Goal: Task Accomplishment & Management: Use online tool/utility

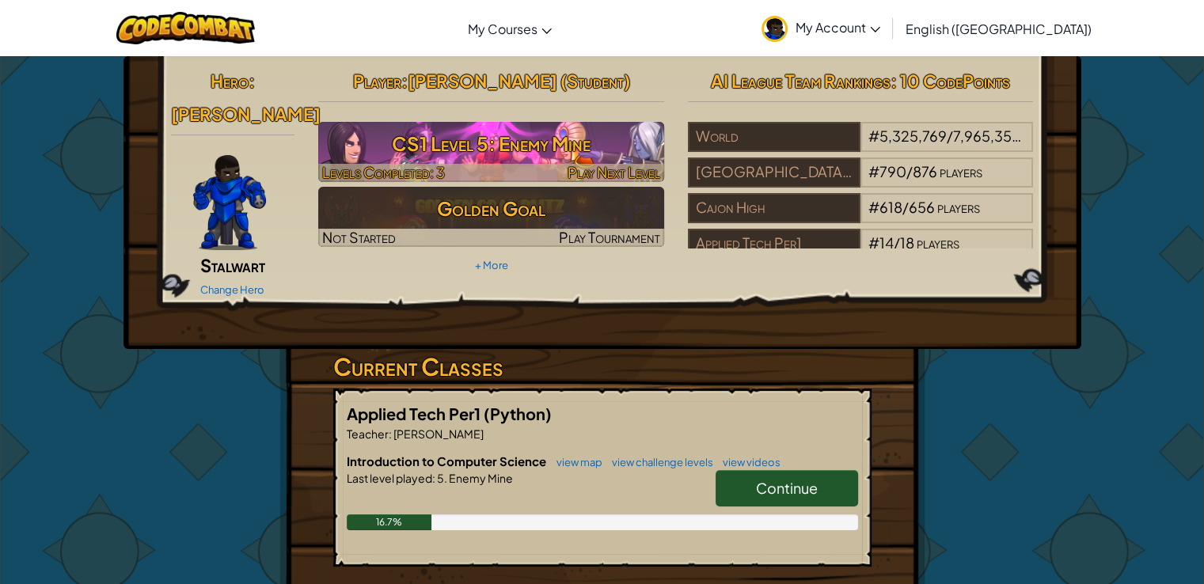
click at [528, 131] on h3 "CS1 Level 5: Enemy Mine" at bounding box center [491, 144] width 346 height 36
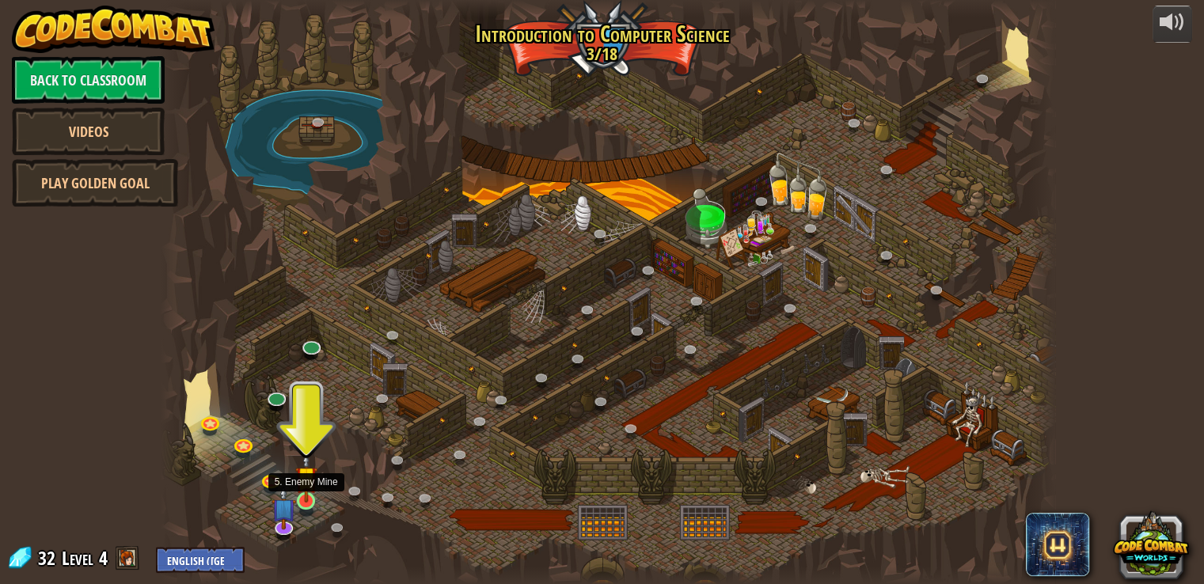
click at [302, 498] on img at bounding box center [306, 477] width 22 height 51
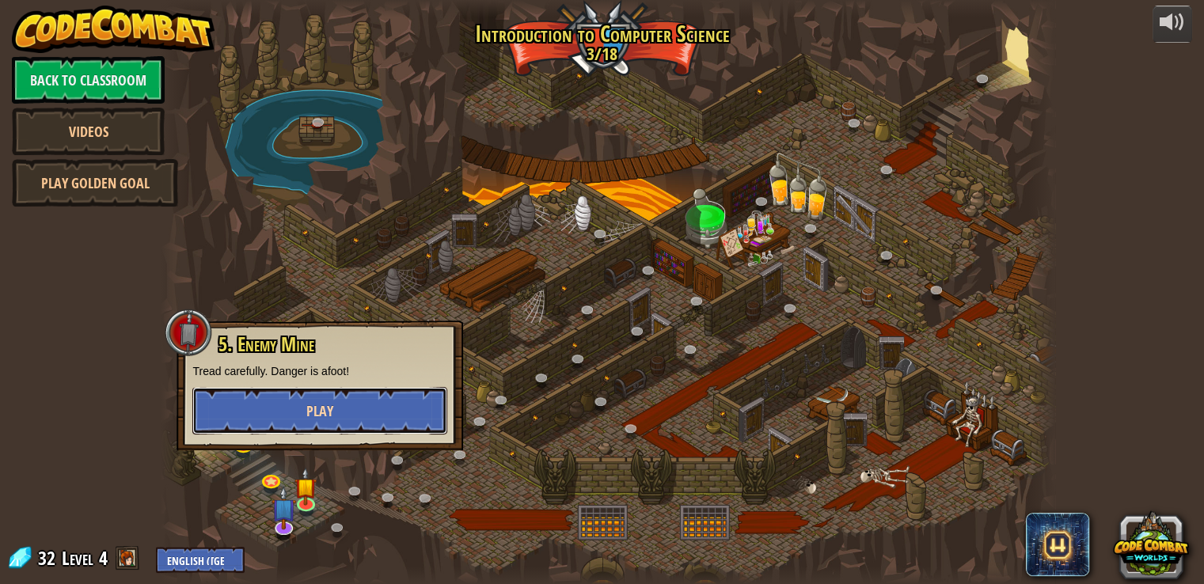
click at [320, 387] on button "Play" at bounding box center [319, 410] width 255 height 47
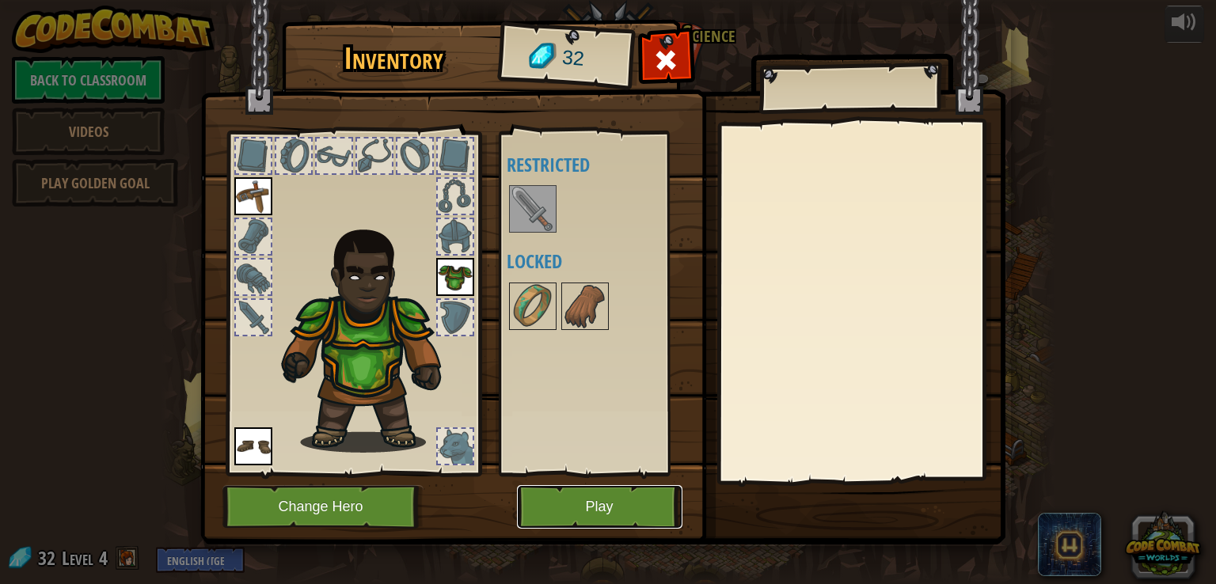
click at [610, 501] on button "Play" at bounding box center [599, 507] width 165 height 44
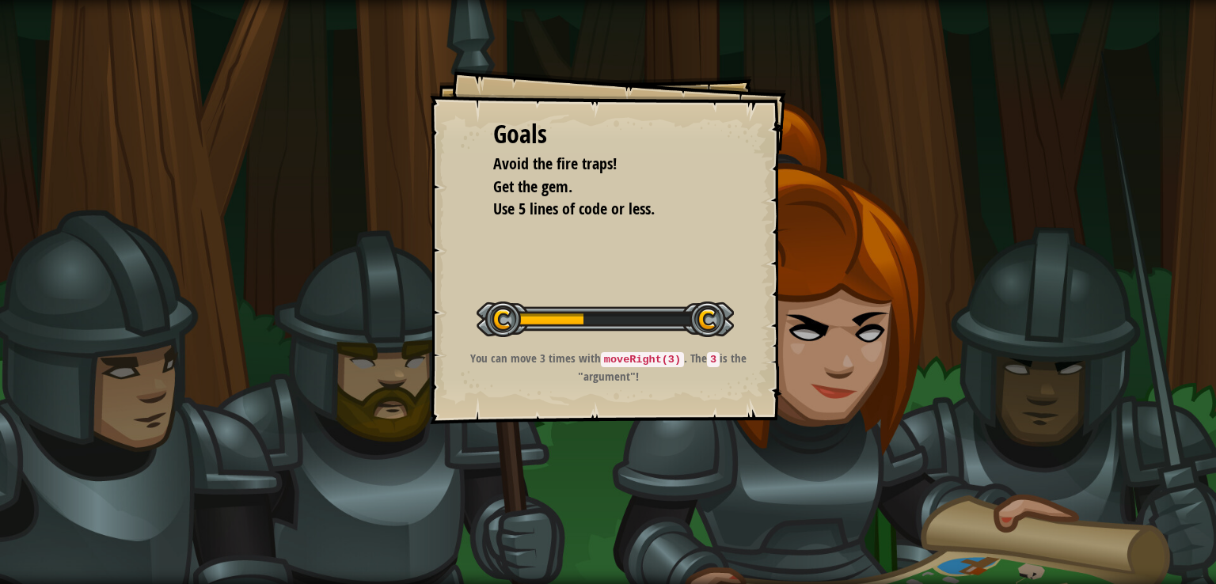
click at [617, 347] on div "Start Level" at bounding box center [605, 317] width 257 height 63
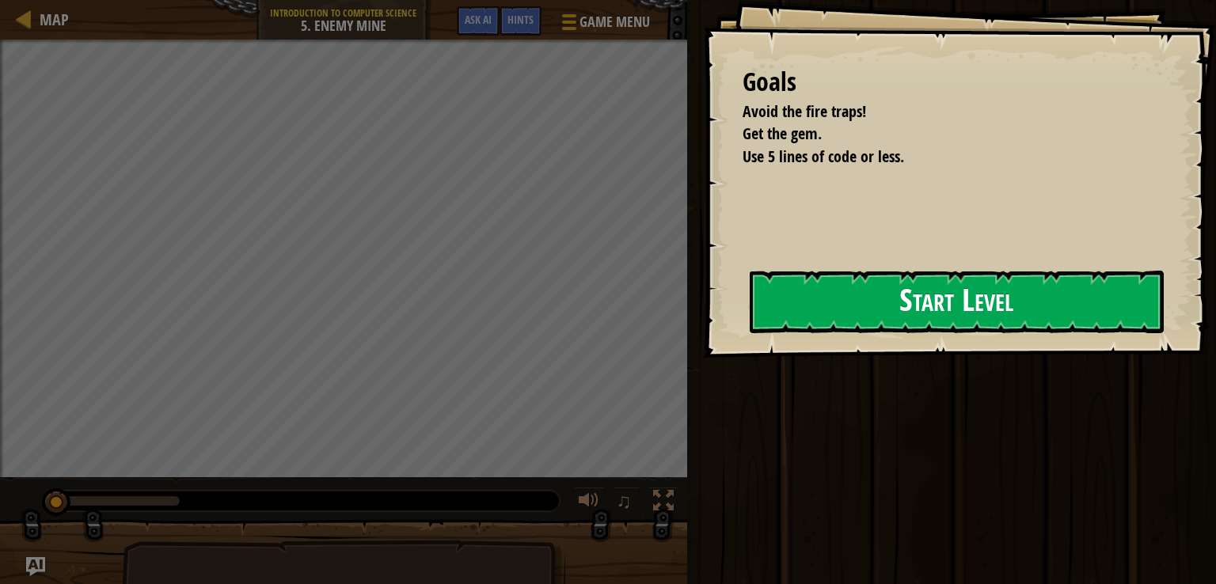
click at [848, 293] on button "Start Level" at bounding box center [957, 302] width 414 height 63
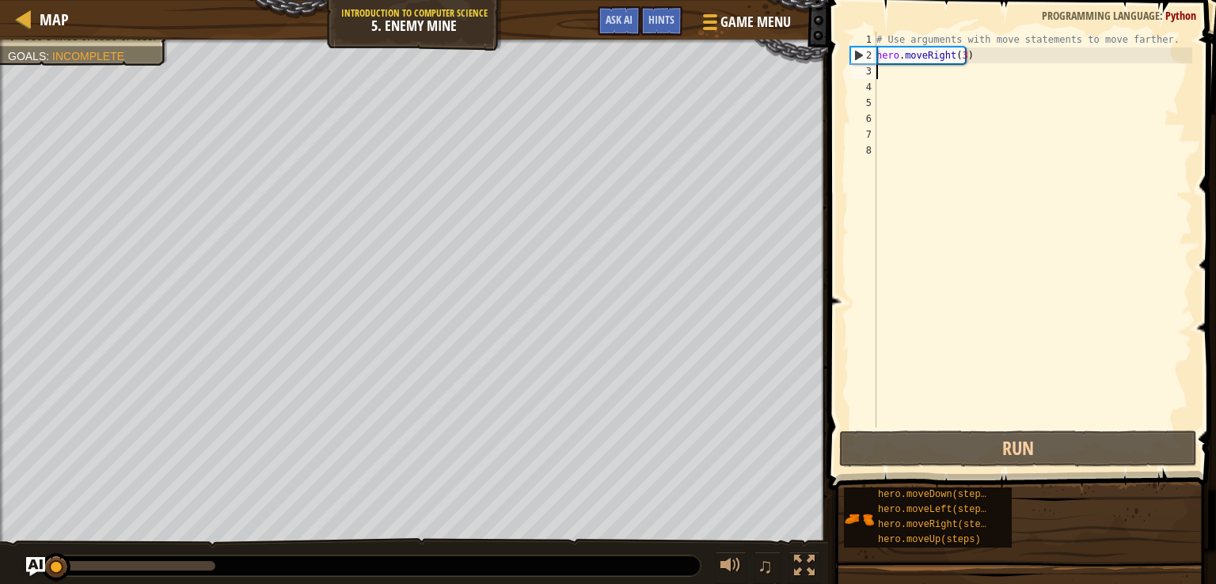
click at [889, 77] on div "# Use arguments with move statements to move farther. hero . moveRight ( 3 )" at bounding box center [1032, 245] width 319 height 427
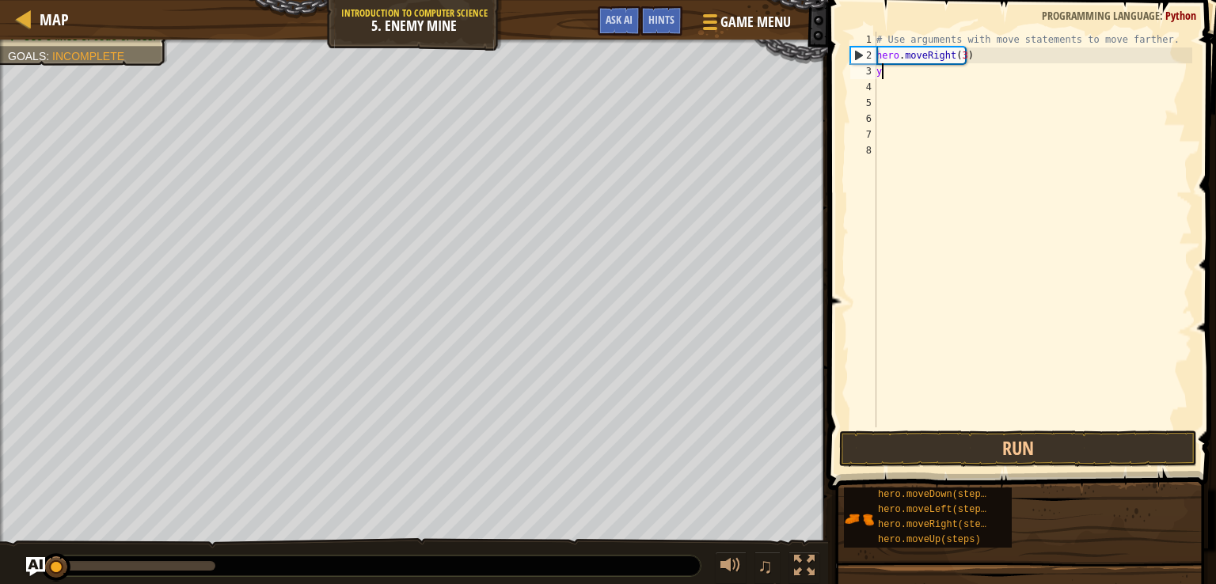
scroll to position [7, 0]
type textarea "y"
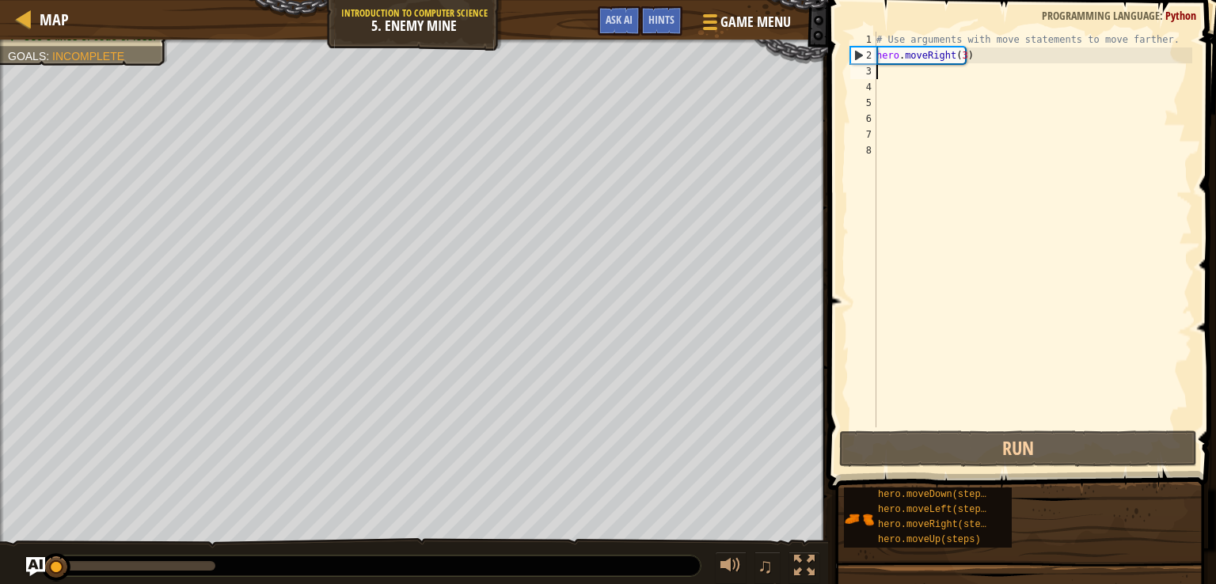
type textarea "h"
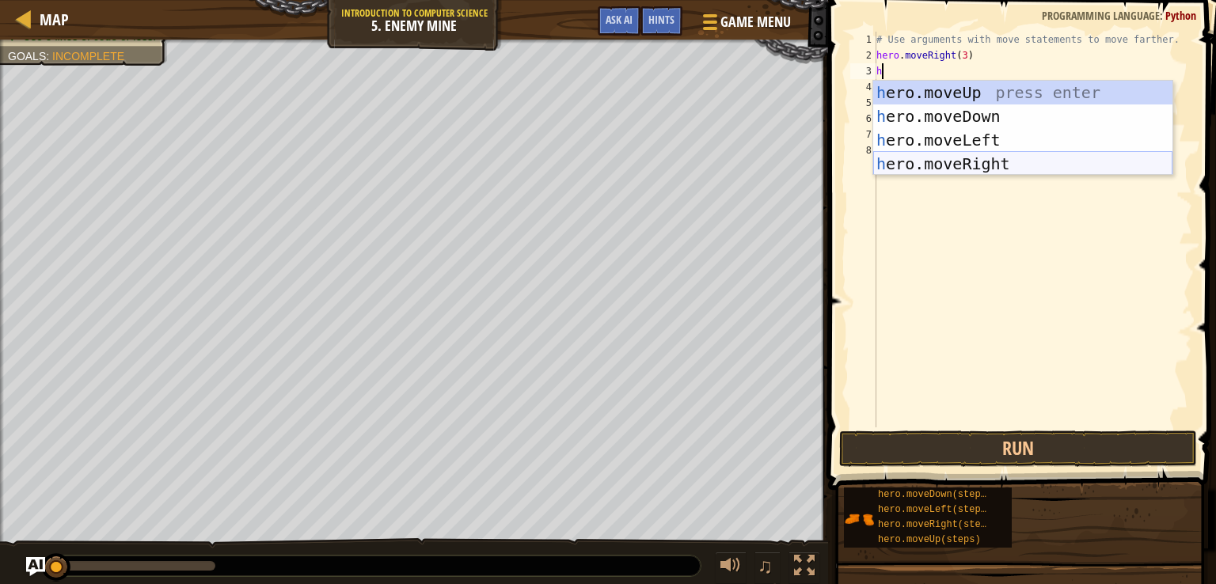
click at [979, 165] on div "h ero.moveUp press enter h ero.moveDown press enter h ero.moveLeft press enter …" at bounding box center [1022, 152] width 299 height 142
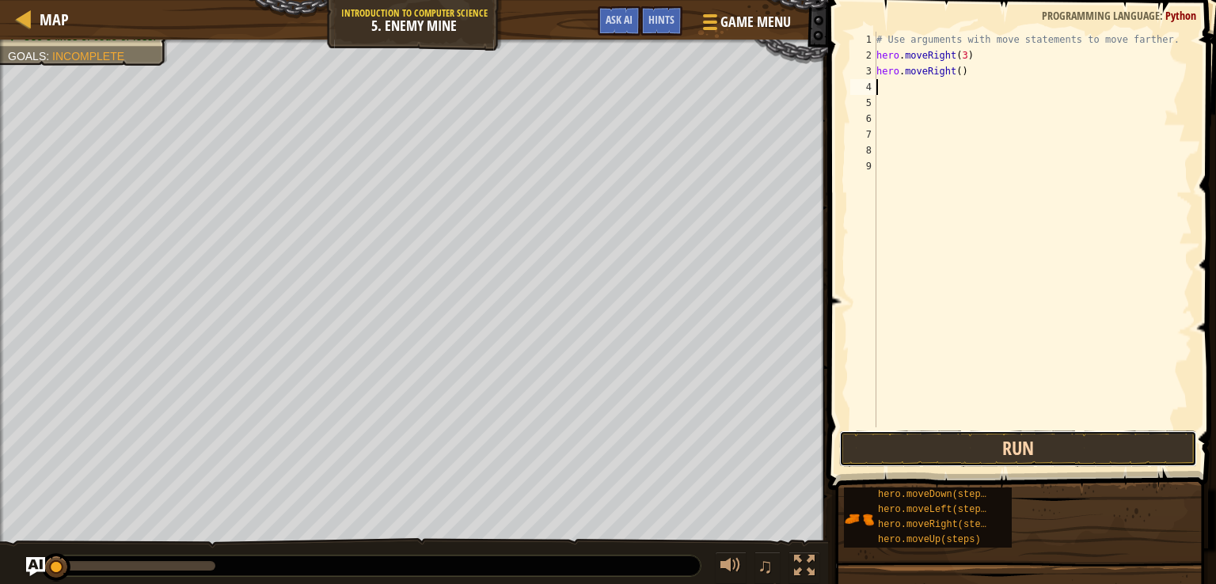
click at [986, 447] on button "Run" at bounding box center [1018, 449] width 358 height 36
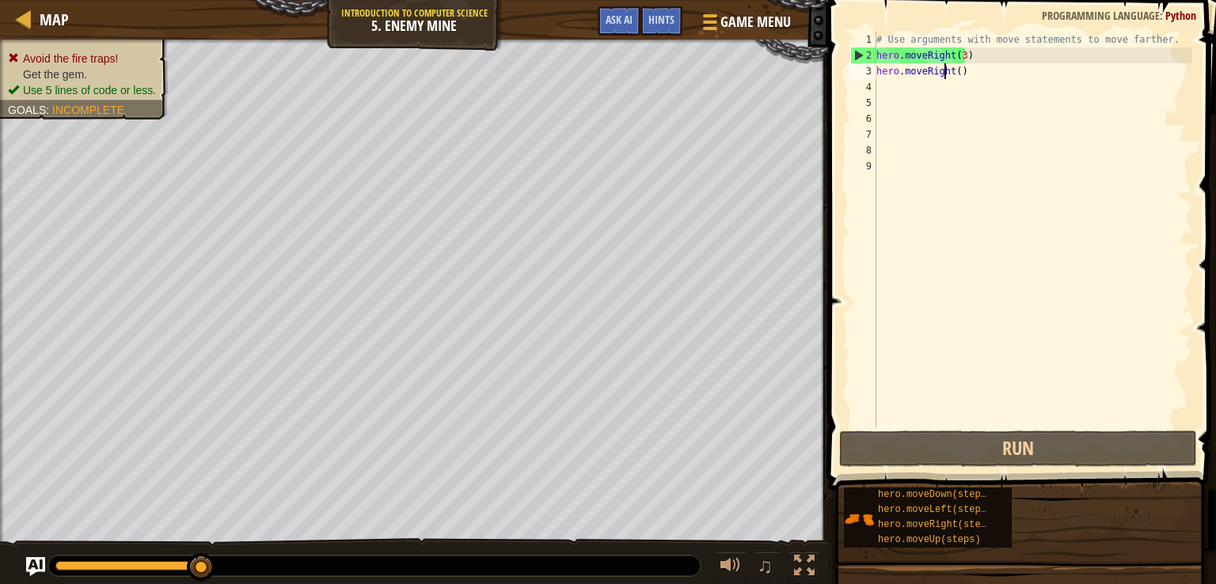
click at [947, 70] on div "# Use arguments with move statements to move farther. hero . moveRight ( 3 ) he…" at bounding box center [1032, 245] width 319 height 427
click at [953, 69] on div "# Use arguments with move statements to move farther. hero . moveRight ( 3 ) he…" at bounding box center [1032, 245] width 319 height 427
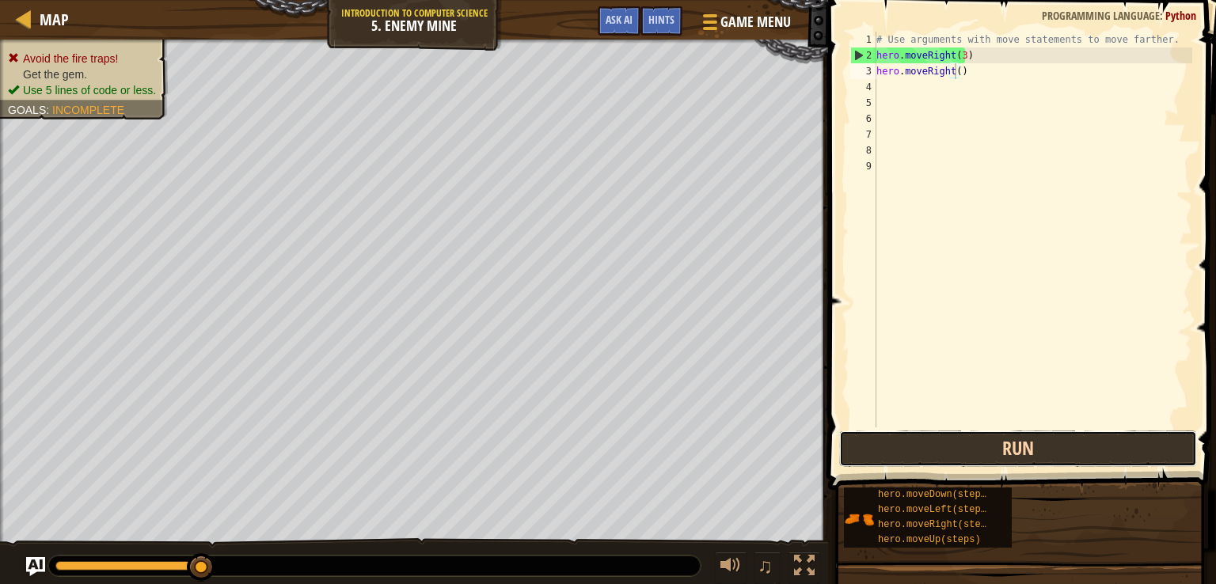
click at [959, 435] on button "Run" at bounding box center [1018, 449] width 358 height 36
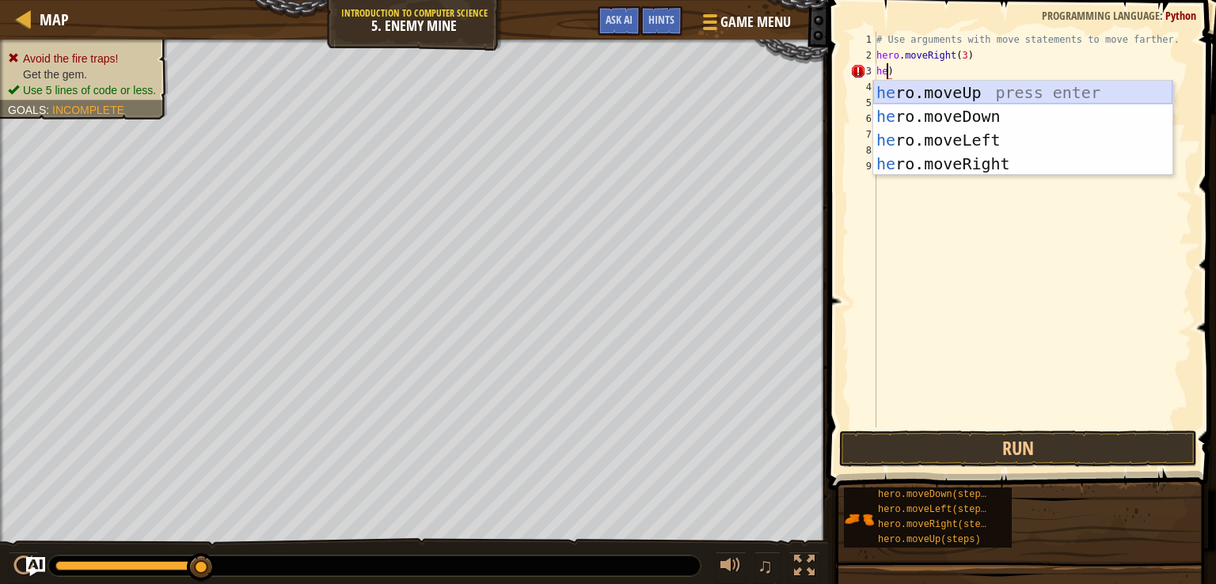
click at [951, 82] on div "he ro.moveUp press enter he ro.moveDown press enter he ro.moveLeft press enter …" at bounding box center [1022, 152] width 299 height 142
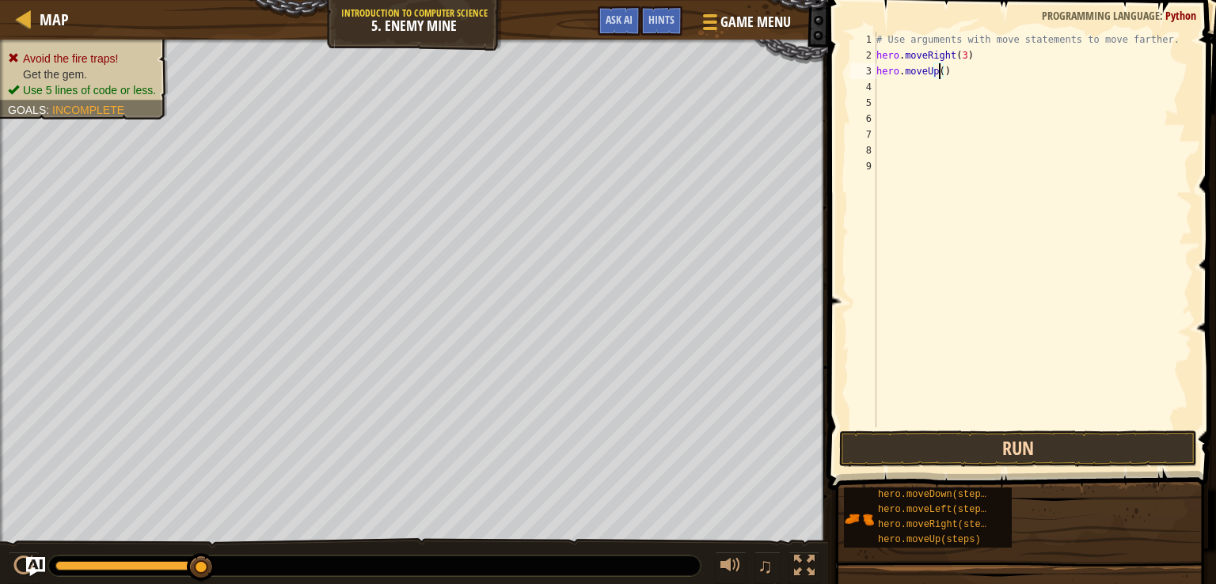
type textarea "hero.moveUp()"
click at [960, 454] on button "Run" at bounding box center [1018, 449] width 358 height 36
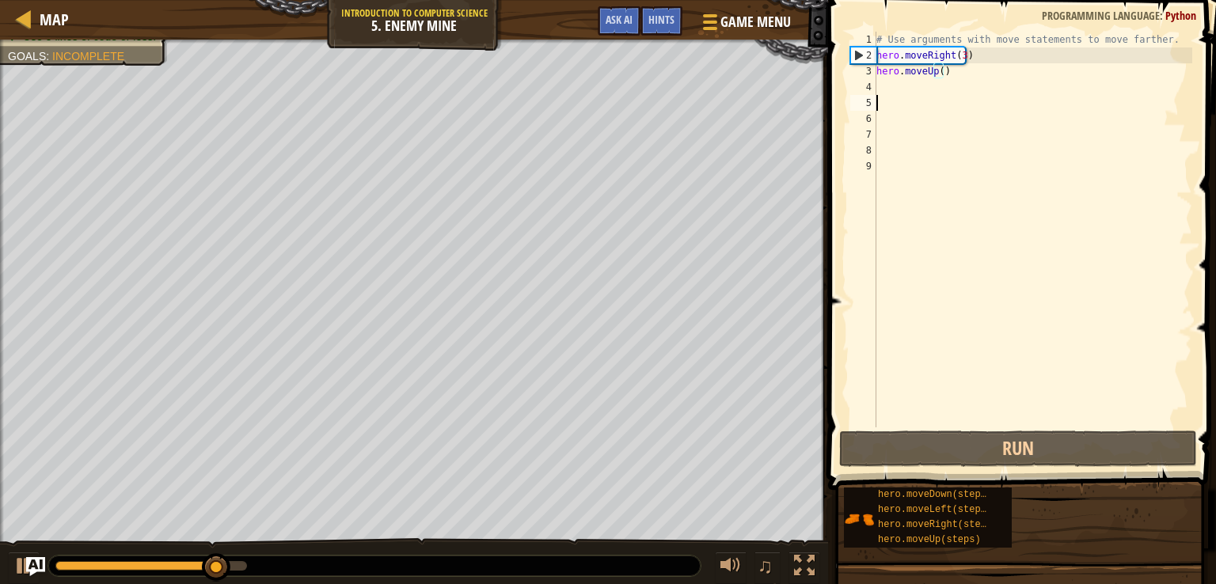
click at [897, 96] on div "# Use arguments with move statements to move farther. hero . moveRight ( 3 ) he…" at bounding box center [1032, 245] width 319 height 427
click at [881, 95] on div "# Use arguments with move statements to move farther. hero . moveRight ( 3 ) he…" at bounding box center [1032, 245] width 319 height 427
click at [880, 89] on div "# Use arguments with move statements to move farther. hero . moveRight ( 3 ) he…" at bounding box center [1032, 245] width 319 height 427
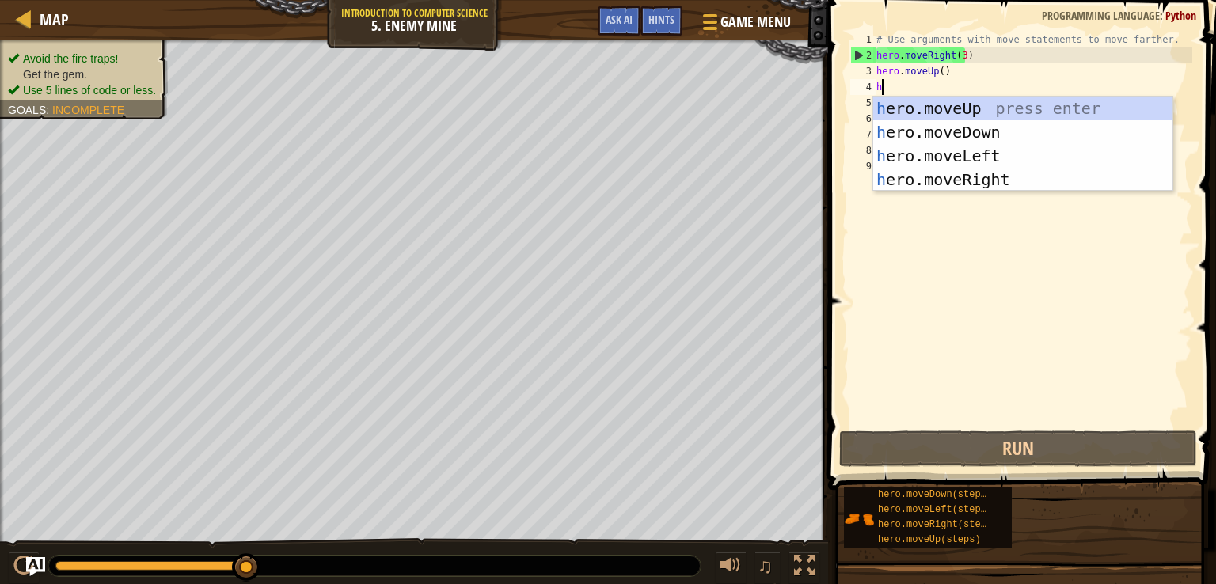
type textarea "h"
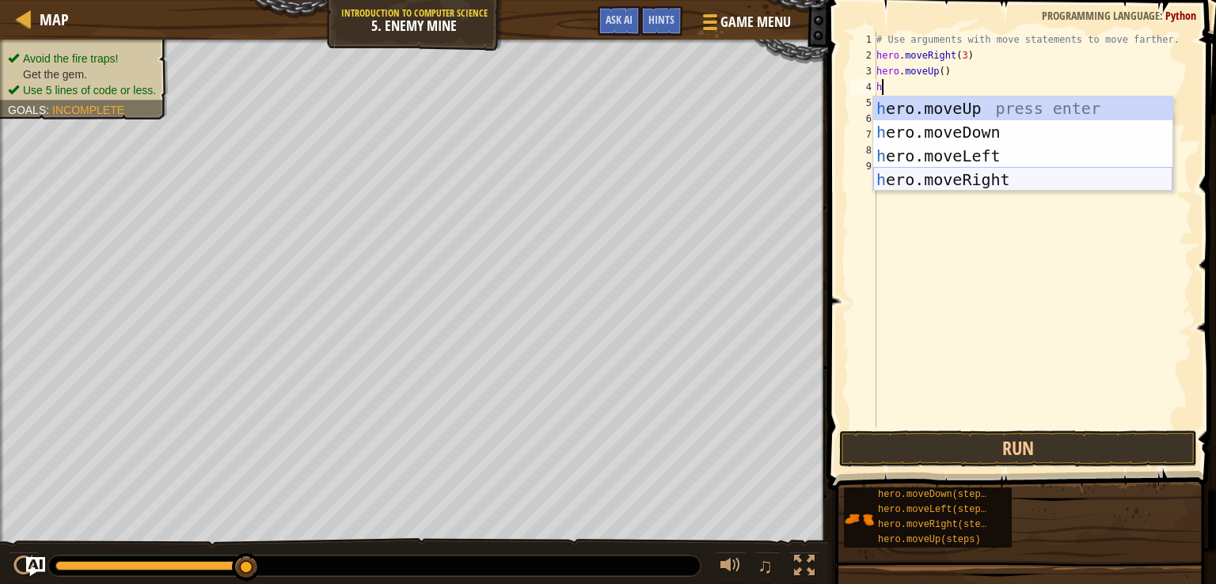
click at [918, 170] on div "h ero.moveUp press enter h ero.moveDown press enter h ero.moveLeft press enter …" at bounding box center [1022, 168] width 299 height 142
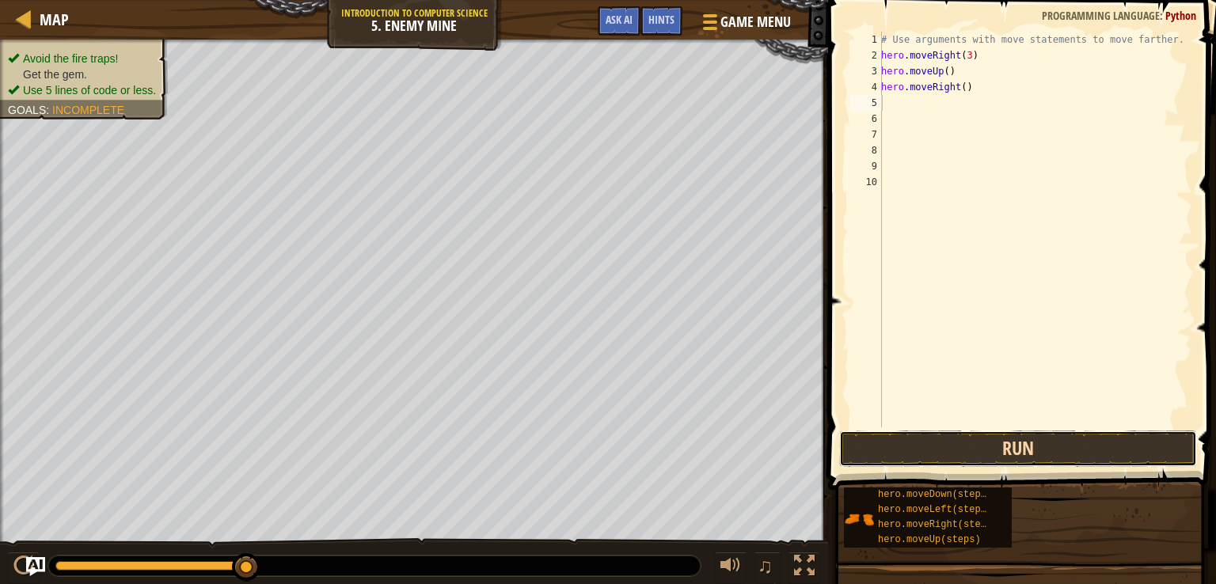
click at [980, 438] on button "Run" at bounding box center [1018, 449] width 358 height 36
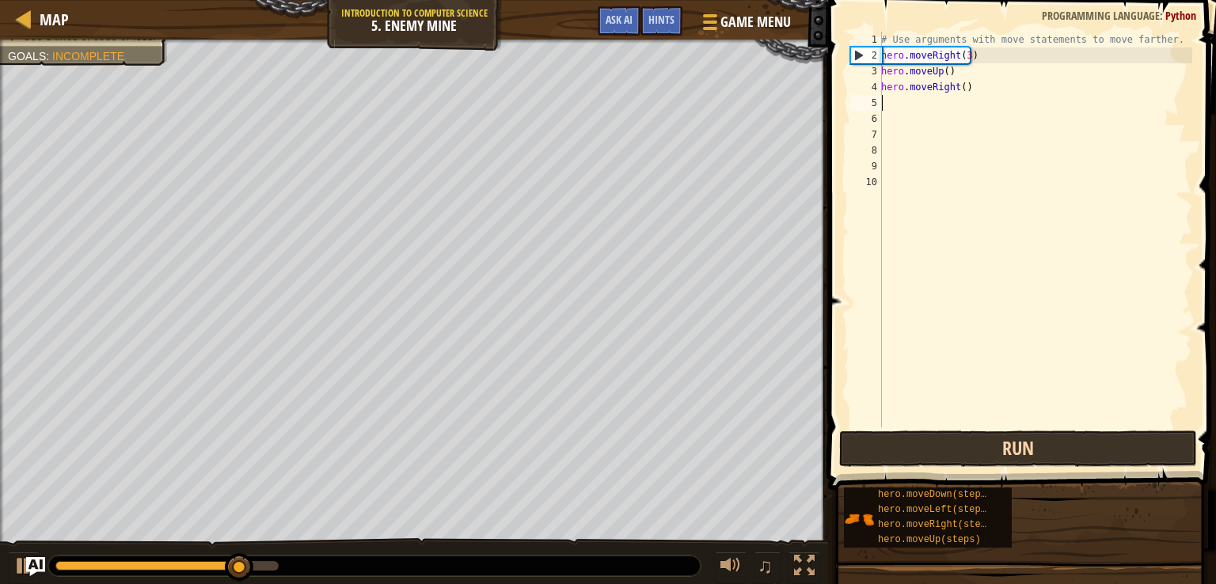
type textarea "d"
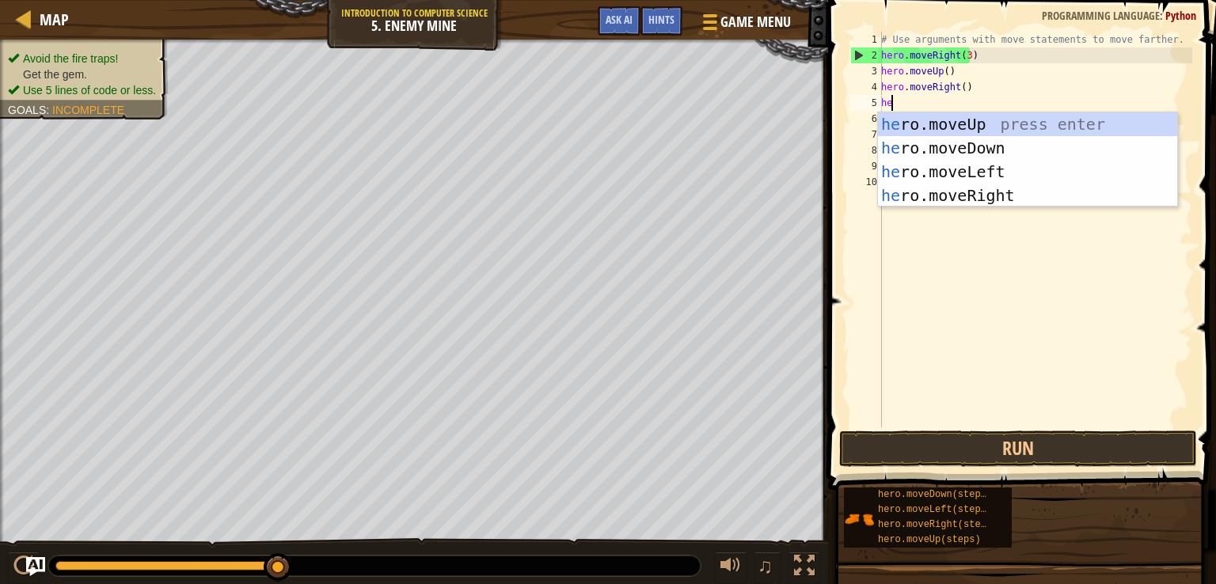
type textarea "her"
click at [1013, 149] on div "her o.moveUp press enter her o.moveDown press enter her o.moveLeft press enter …" at bounding box center [1027, 183] width 299 height 142
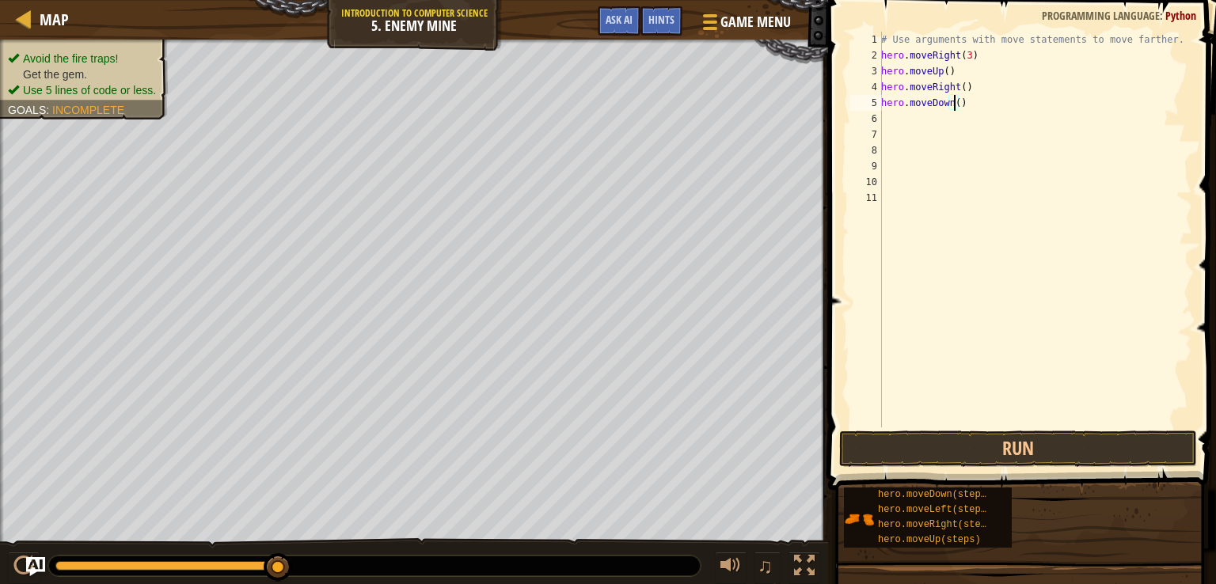
click at [952, 104] on div "# Use arguments with move statements to move farther. hero . moveRight ( 3 ) he…" at bounding box center [1035, 245] width 314 height 427
type textarea "hero.moveDown(3)"
click at [988, 454] on button "Run" at bounding box center [1018, 449] width 358 height 36
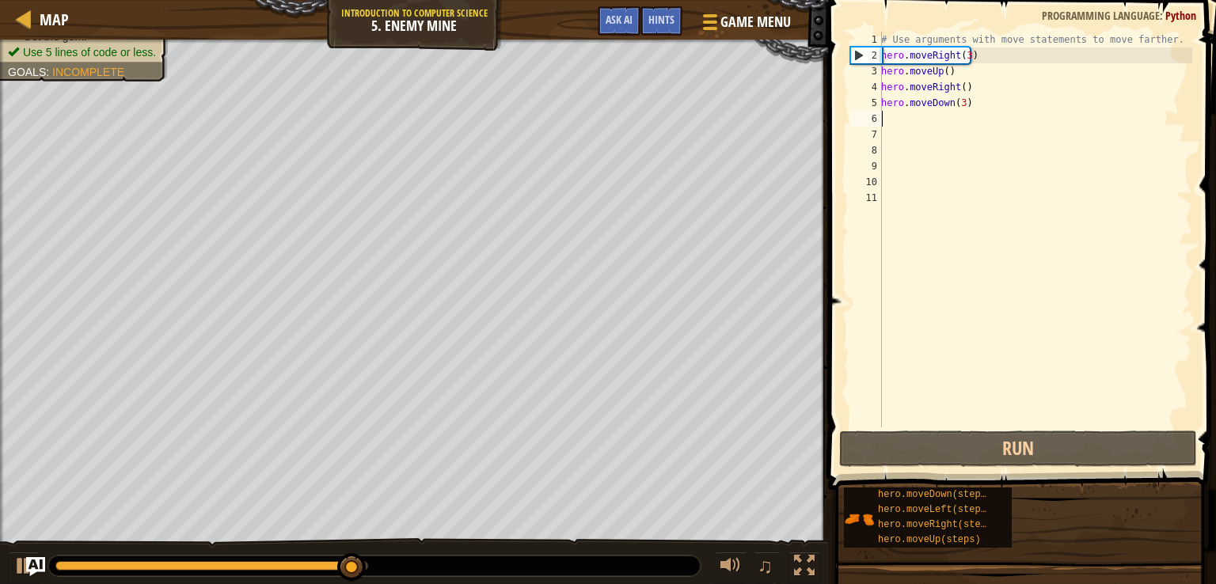
click at [906, 119] on div "# Use arguments with move statements to move farther. hero . moveRight ( 3 ) he…" at bounding box center [1035, 245] width 314 height 427
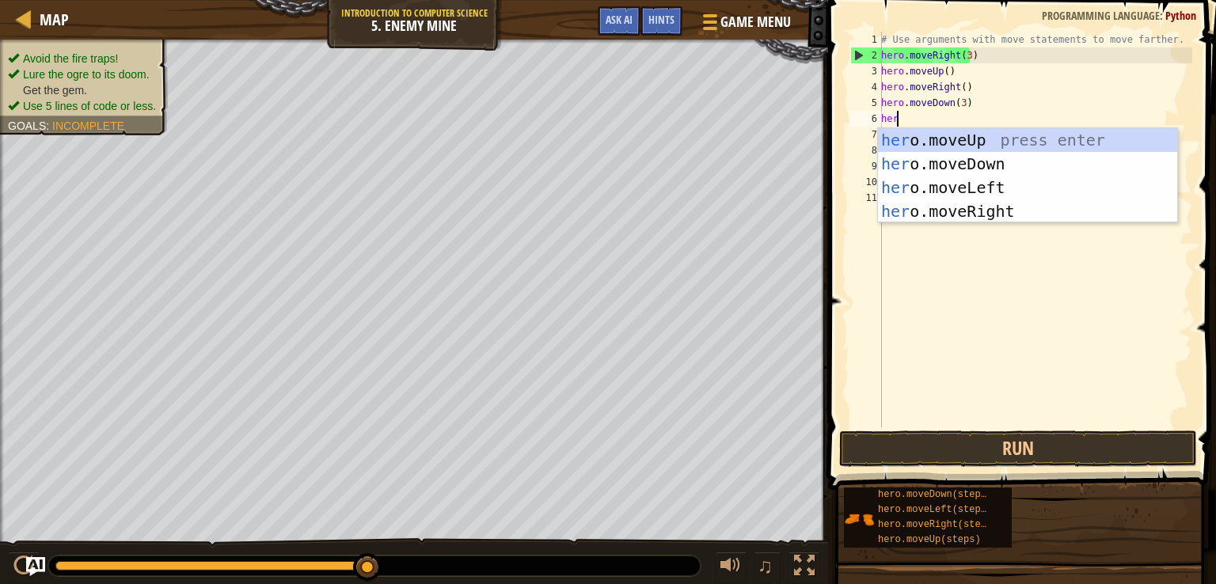
type textarea "hero"
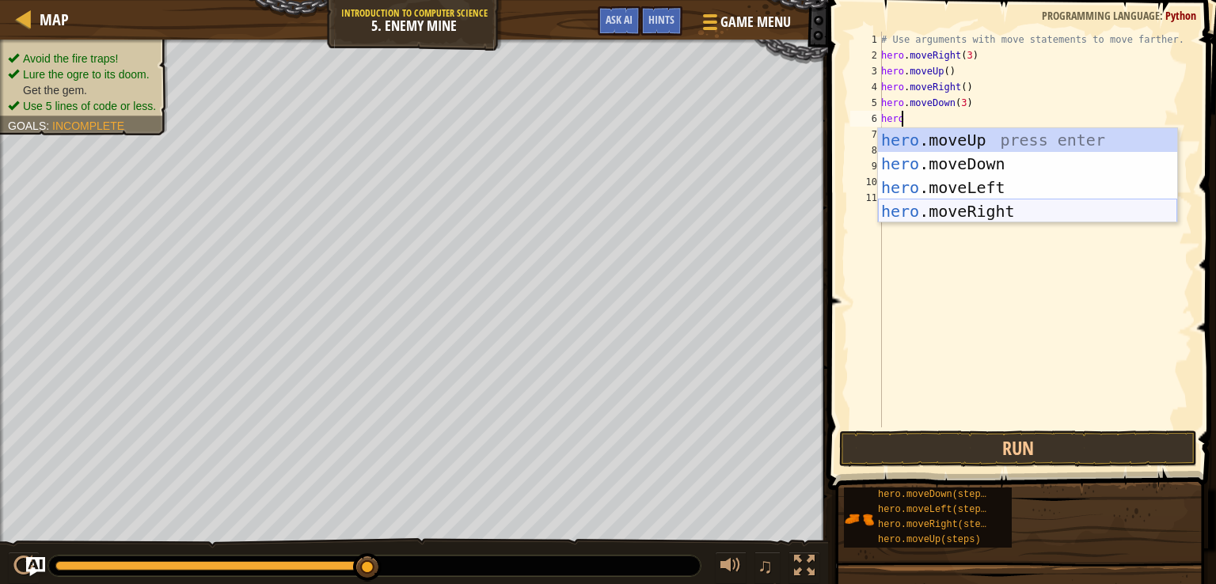
click at [968, 207] on div "hero .moveUp press enter hero .moveDown press enter hero .moveLeft press enter …" at bounding box center [1027, 199] width 299 height 142
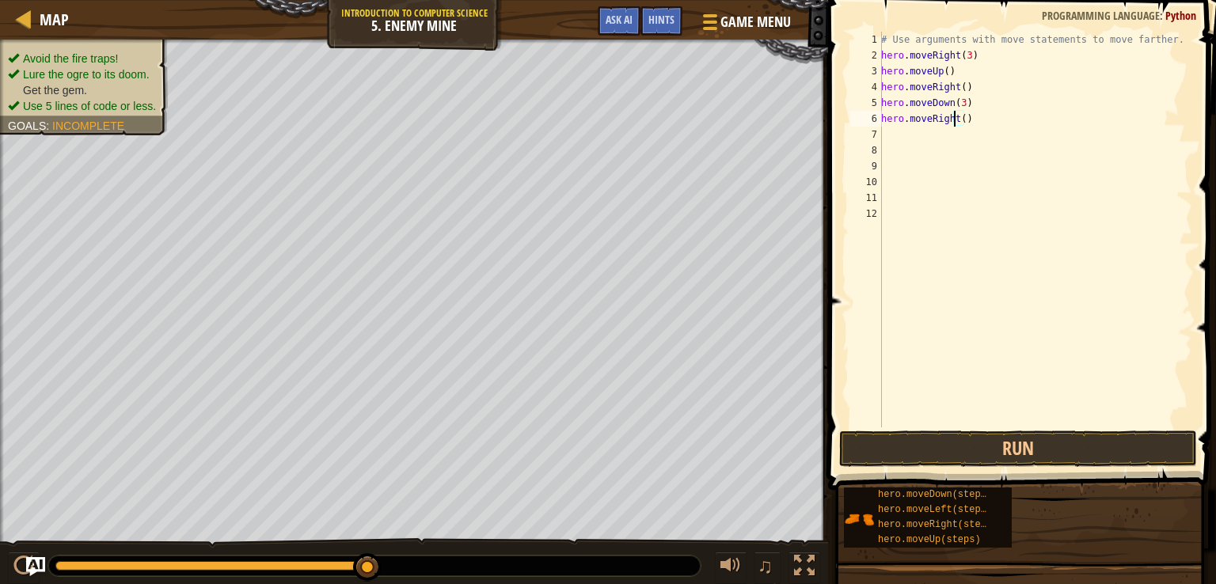
click at [955, 118] on div "# Use arguments with move statements to move farther. hero . moveRight ( 3 ) he…" at bounding box center [1035, 245] width 314 height 427
click at [961, 116] on div "# Use arguments with move statements to move farther. hero . moveRight ( 3 ) he…" at bounding box center [1035, 245] width 314 height 427
type textarea "hero.moveRight(2)"
click at [1029, 438] on button "Run" at bounding box center [1018, 449] width 358 height 36
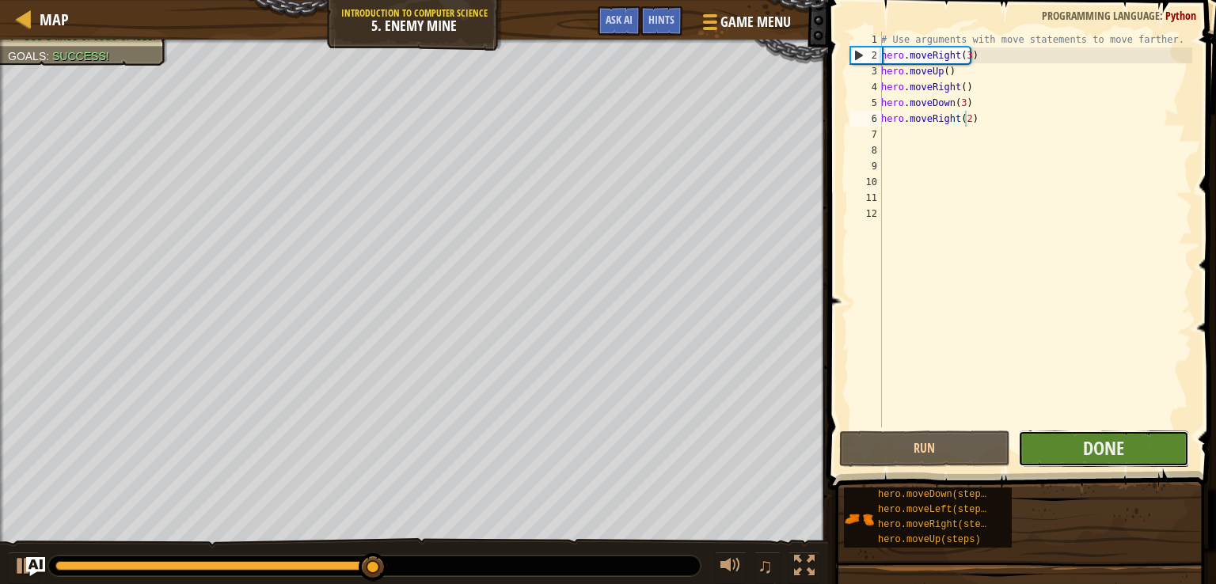
click at [1073, 452] on button "Done" at bounding box center [1103, 449] width 171 height 36
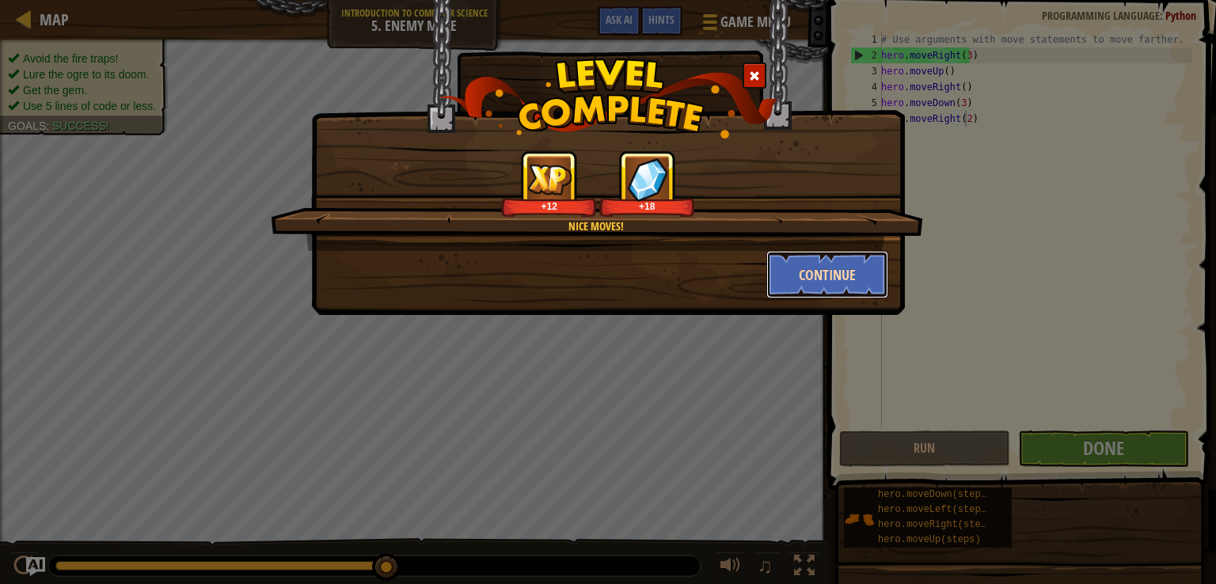
drag, startPoint x: 842, startPoint y: 266, endPoint x: 801, endPoint y: 275, distance: 42.2
click at [801, 275] on button "Continue" at bounding box center [827, 274] width 123 height 47
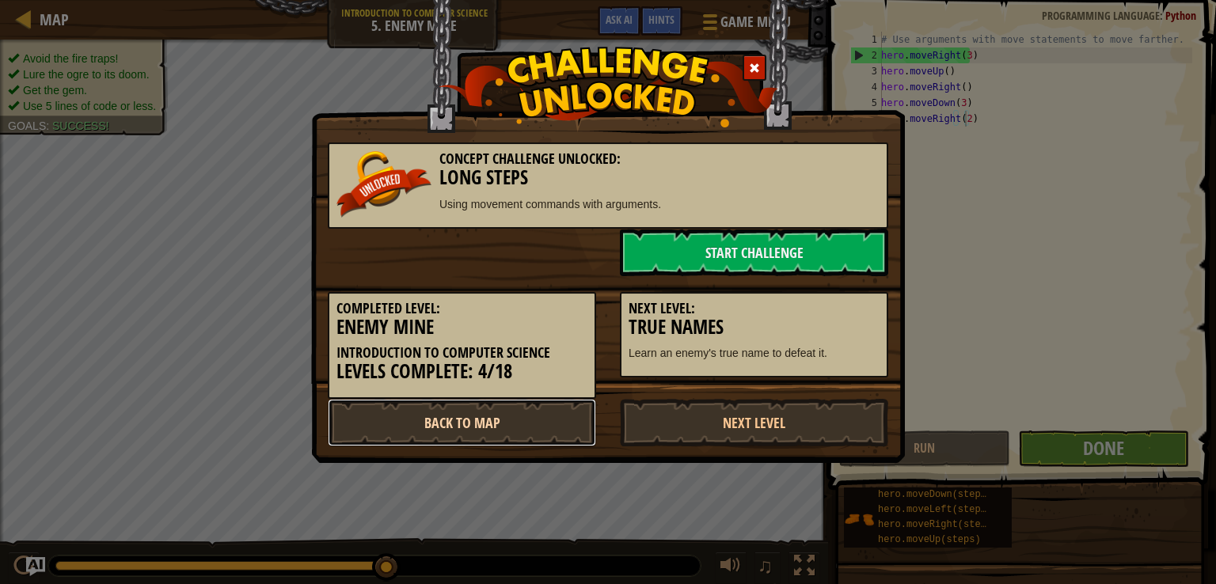
click at [549, 426] on link "Back to Map" at bounding box center [462, 422] width 268 height 47
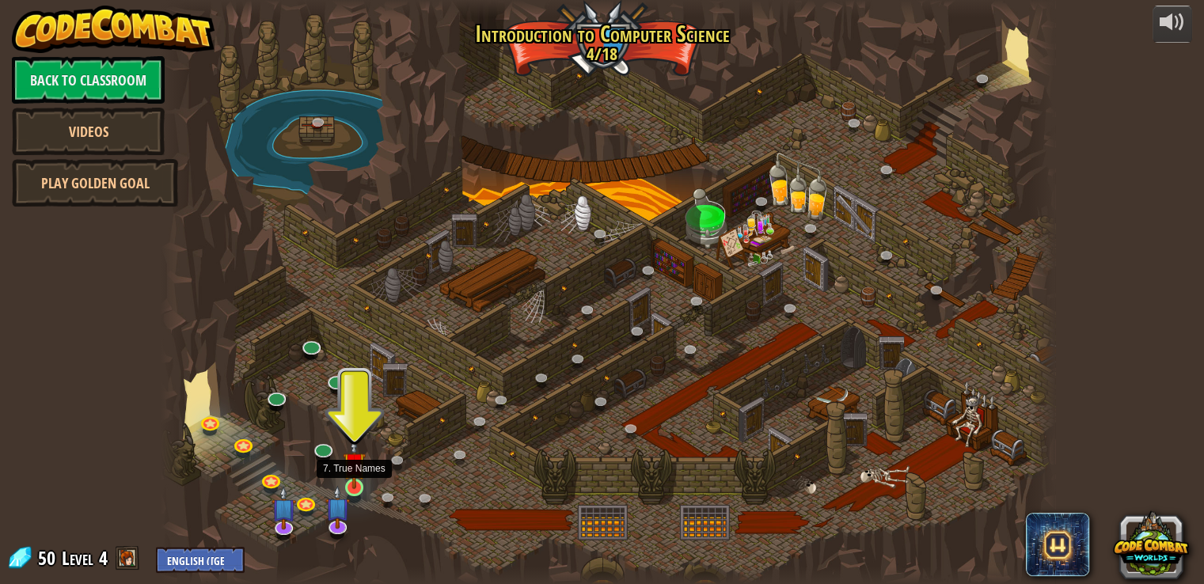
click at [357, 481] on img at bounding box center [354, 463] width 22 height 51
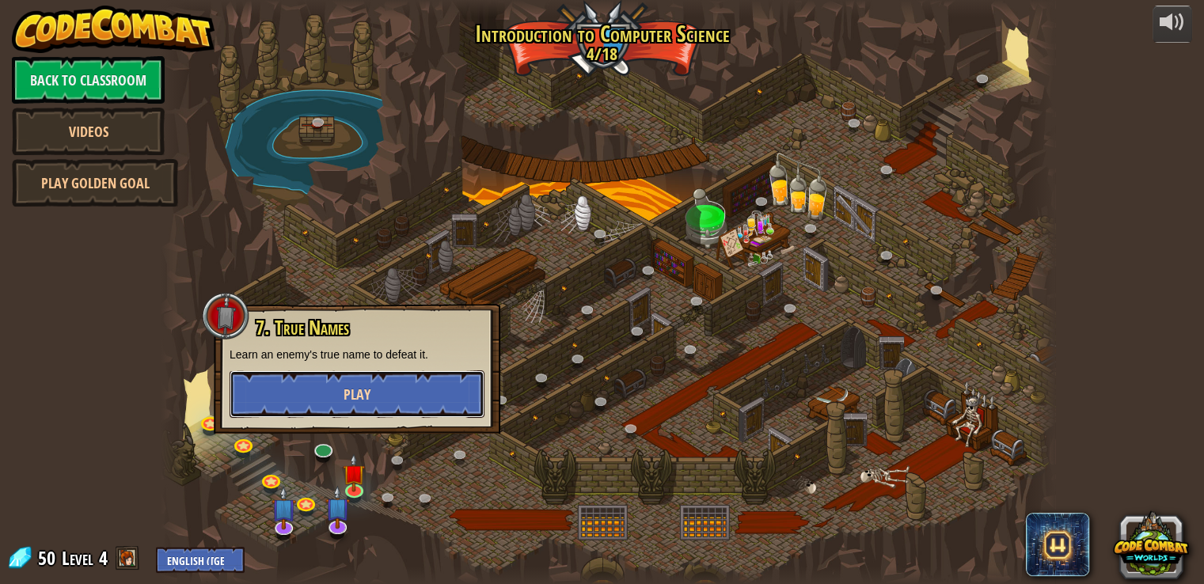
click at [348, 378] on button "Play" at bounding box center [357, 393] width 255 height 47
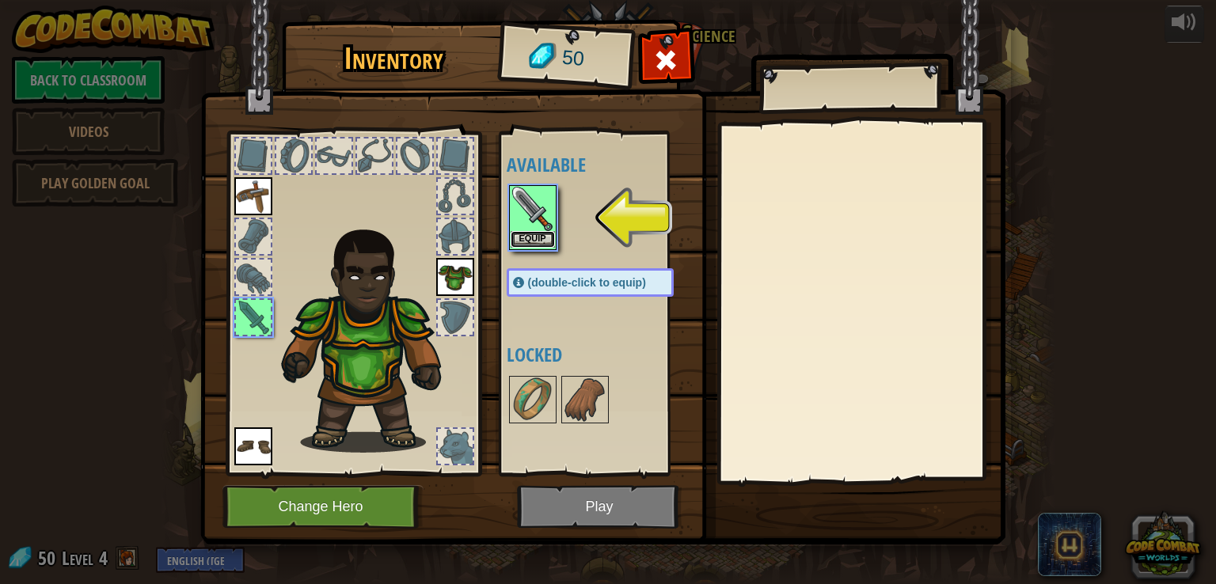
click at [528, 234] on button "Equip" at bounding box center [533, 239] width 44 height 17
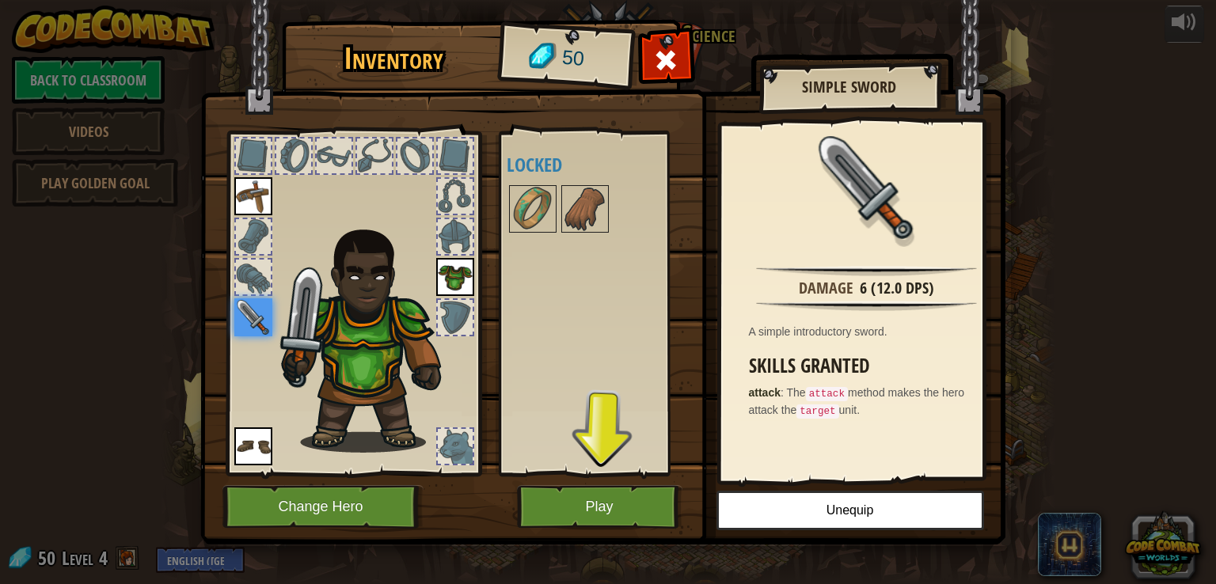
click at [445, 446] on div at bounding box center [455, 446] width 35 height 35
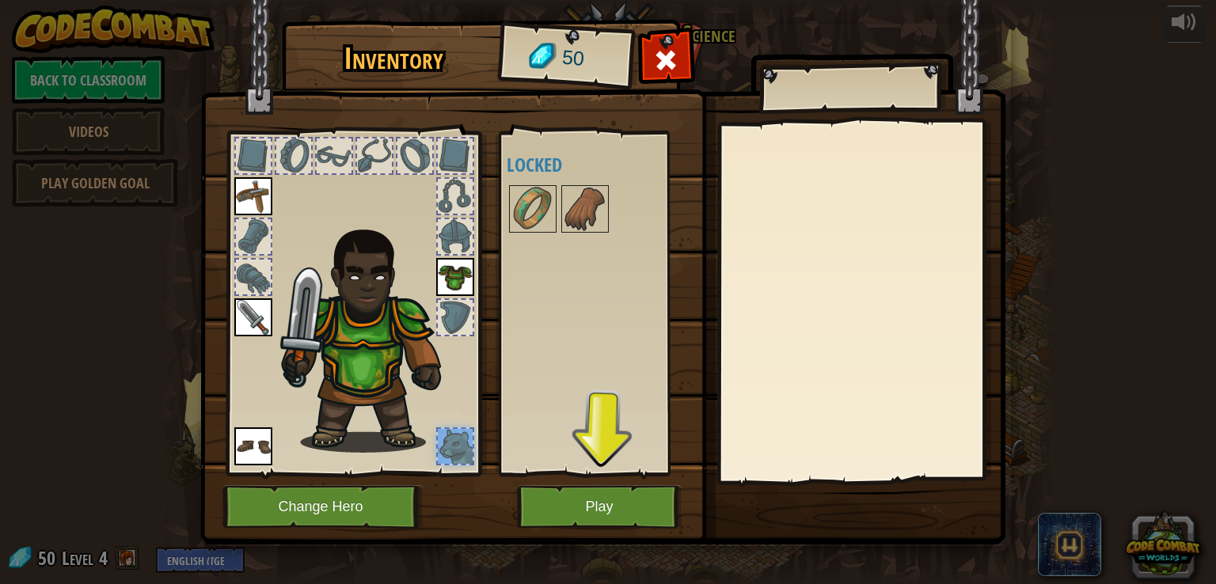
click at [445, 447] on div at bounding box center [455, 446] width 35 height 35
click at [530, 335] on div "Available Equip Equip Equip Equip (double-click to equip) Locked" at bounding box center [606, 304] width 199 height 330
click at [548, 174] on h4 "Locked" at bounding box center [606, 164] width 199 height 21
click at [530, 229] on img at bounding box center [533, 209] width 44 height 44
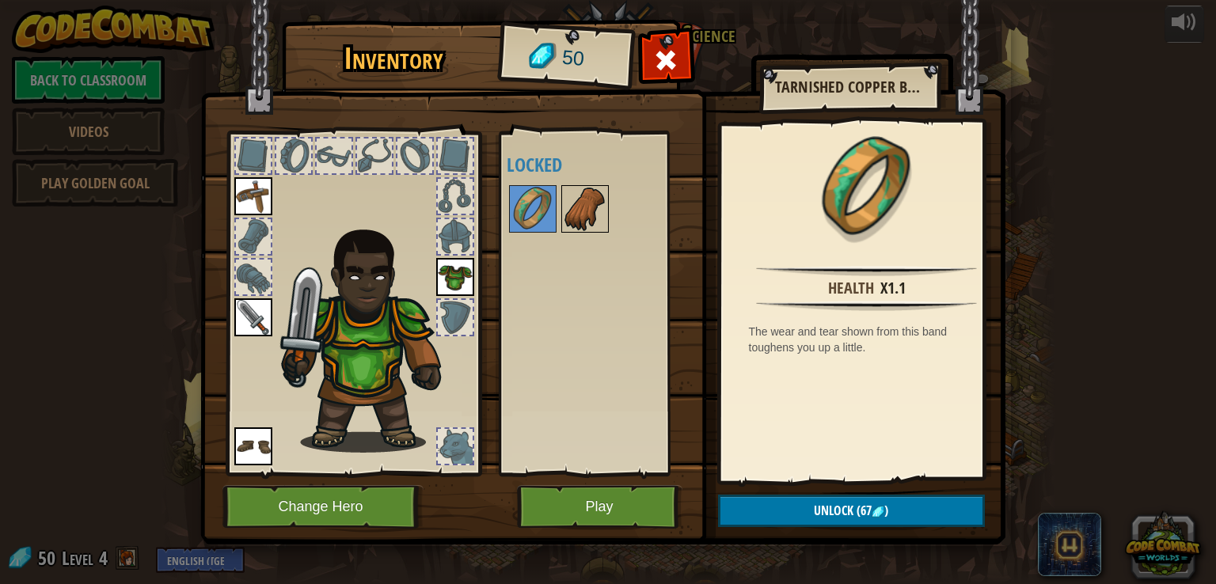
click at [594, 208] on img at bounding box center [585, 209] width 44 height 44
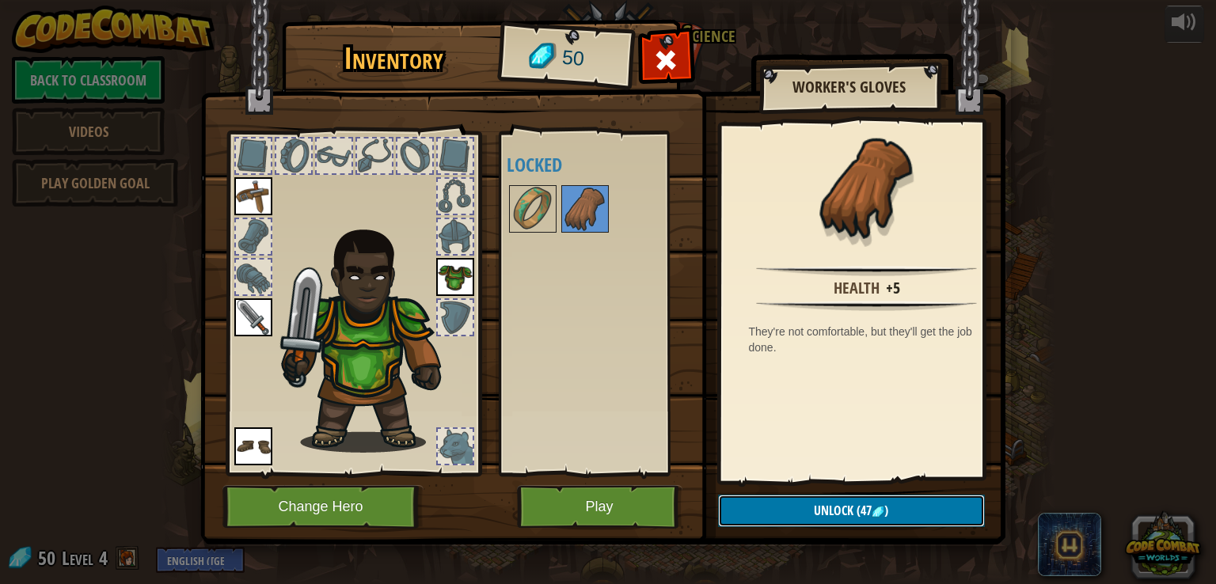
click at [827, 514] on span "Unlock" at bounding box center [834, 510] width 40 height 17
click at [827, 512] on button "Confirm" at bounding box center [851, 511] width 267 height 32
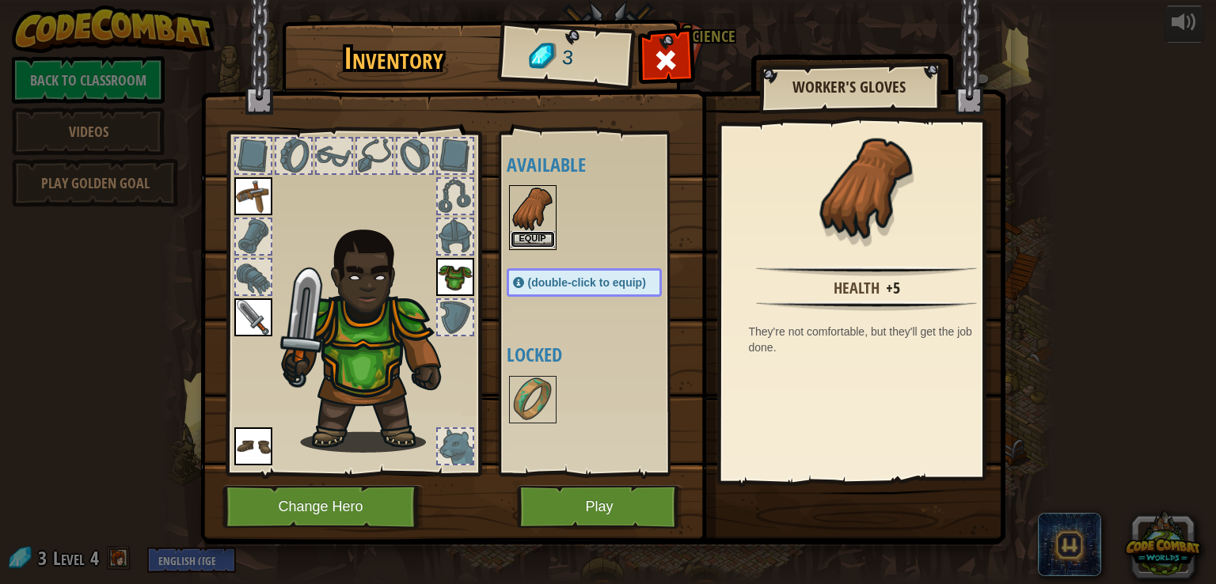
click at [529, 236] on button "Equip" at bounding box center [533, 239] width 44 height 17
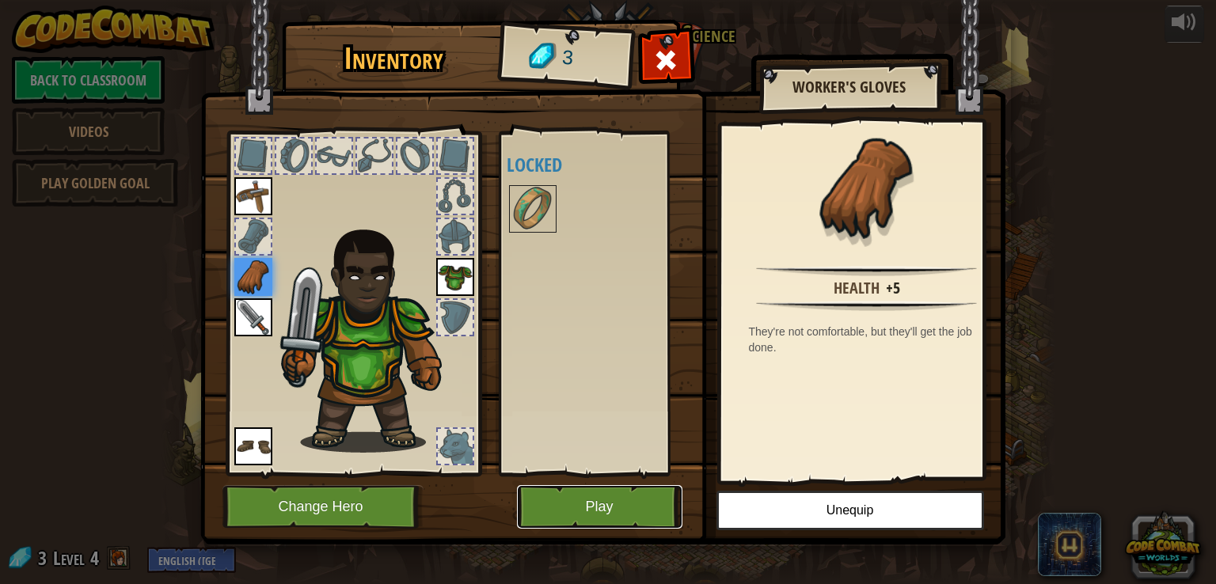
click at [611, 496] on button "Play" at bounding box center [599, 507] width 165 height 44
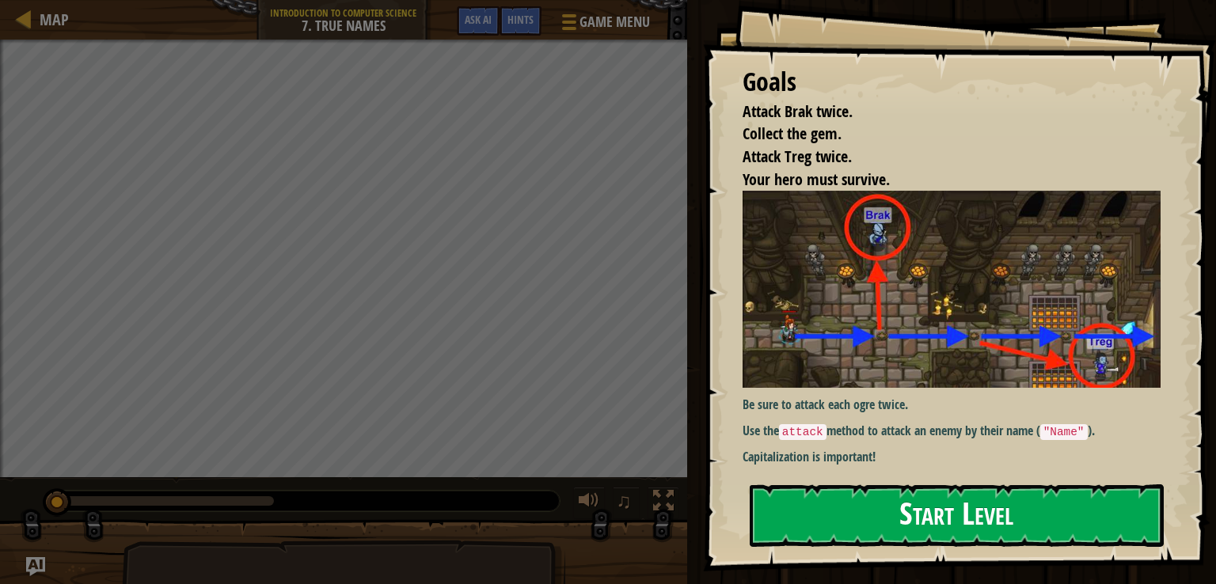
click at [876, 487] on button "Start Level" at bounding box center [957, 515] width 414 height 63
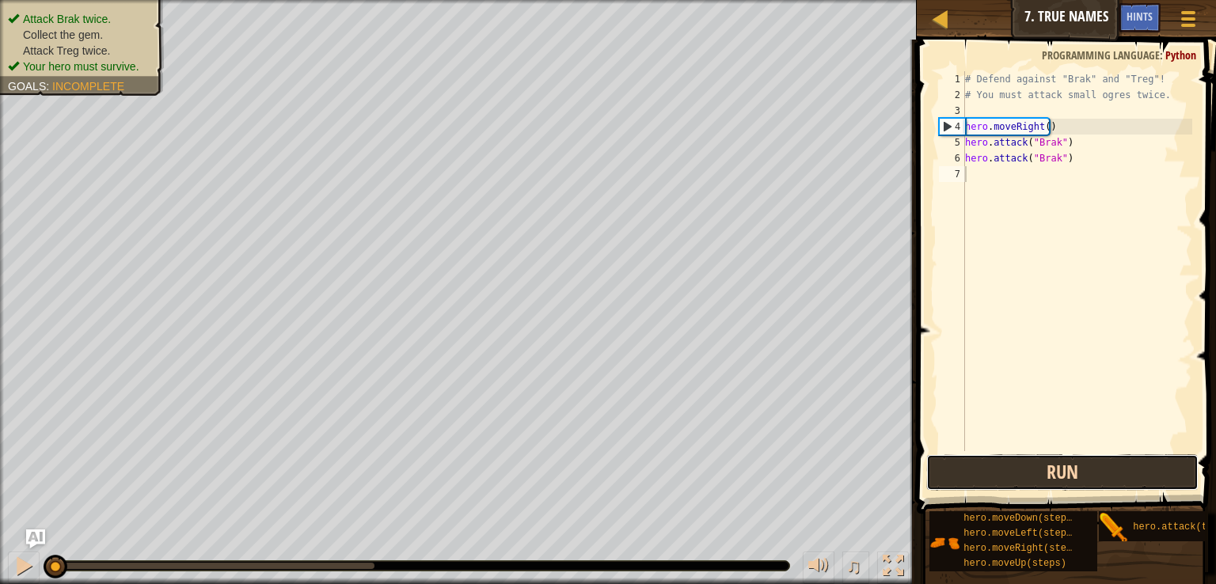
click at [985, 480] on button "Run" at bounding box center [1062, 472] width 272 height 36
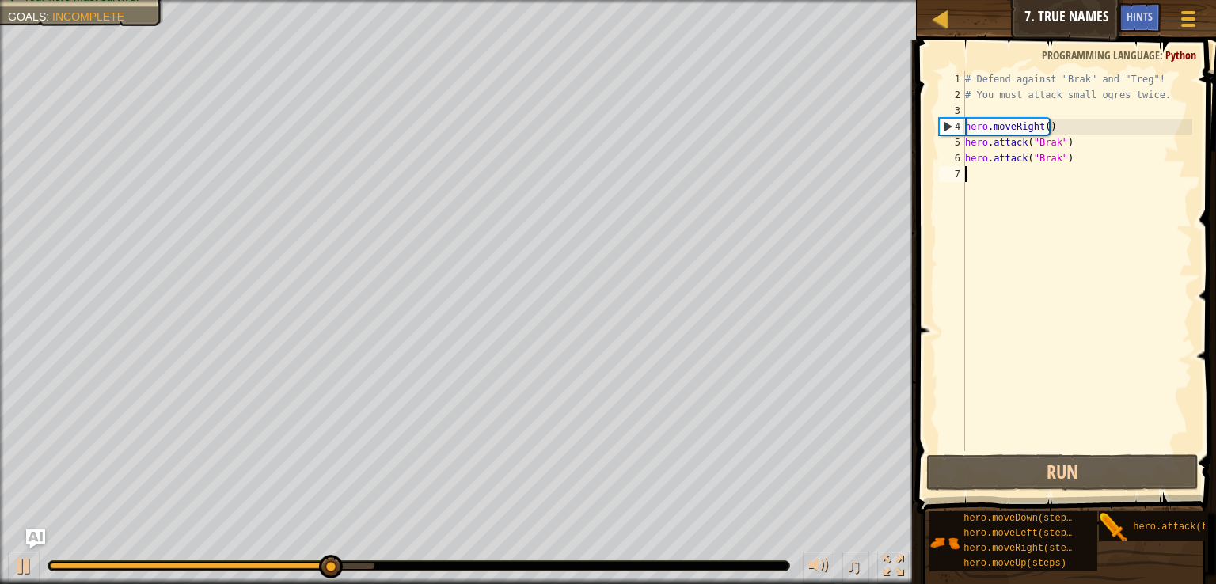
type textarea "h"
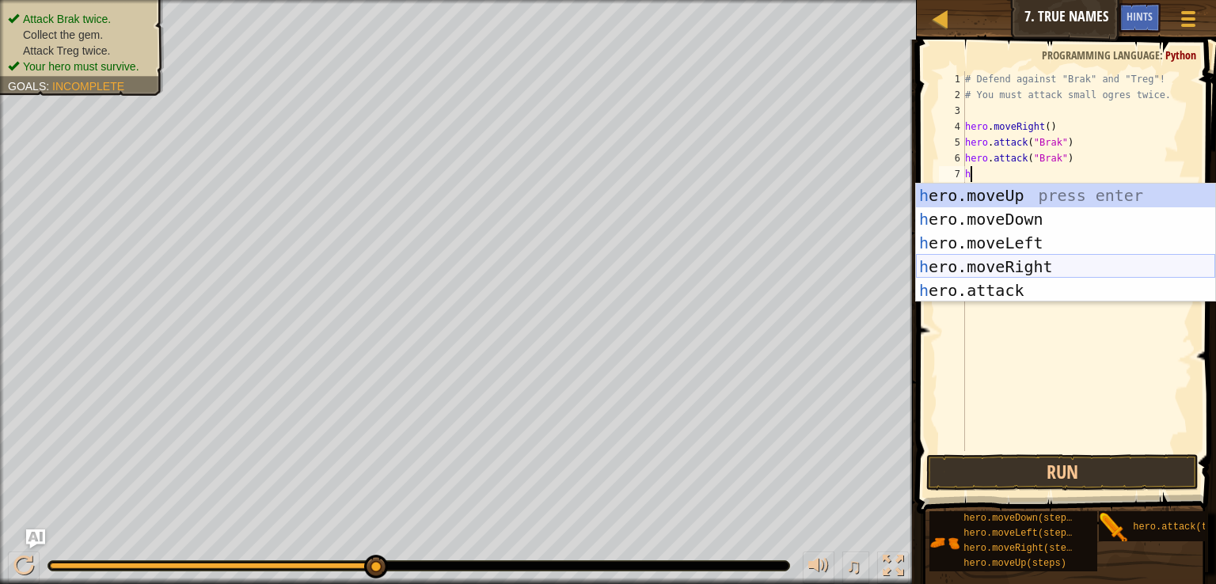
click at [1004, 257] on div "h ero.moveUp press enter h ero.moveDown press enter h ero.moveLeft press enter …" at bounding box center [1065, 267] width 299 height 166
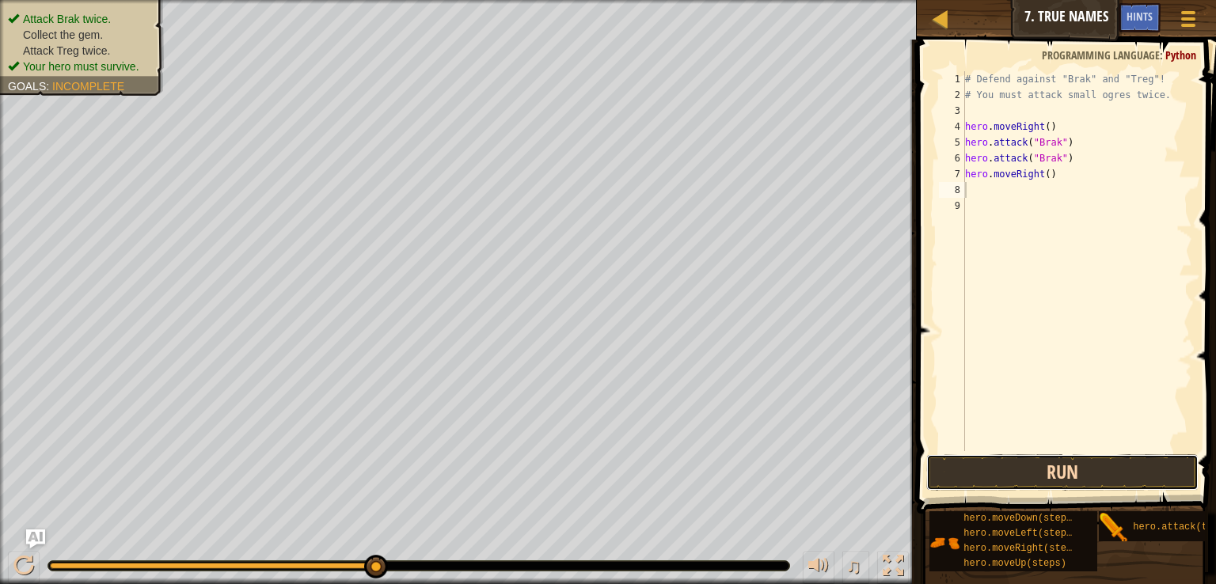
click at [1001, 471] on button "Run" at bounding box center [1062, 472] width 272 height 36
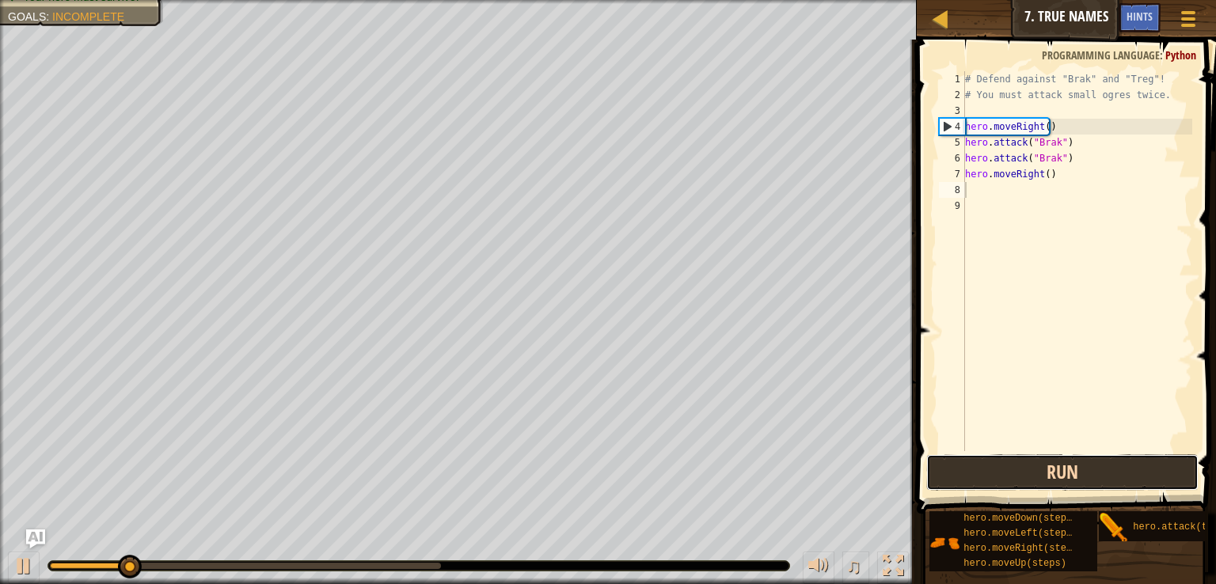
click at [1001, 471] on button "Run" at bounding box center [1062, 472] width 272 height 36
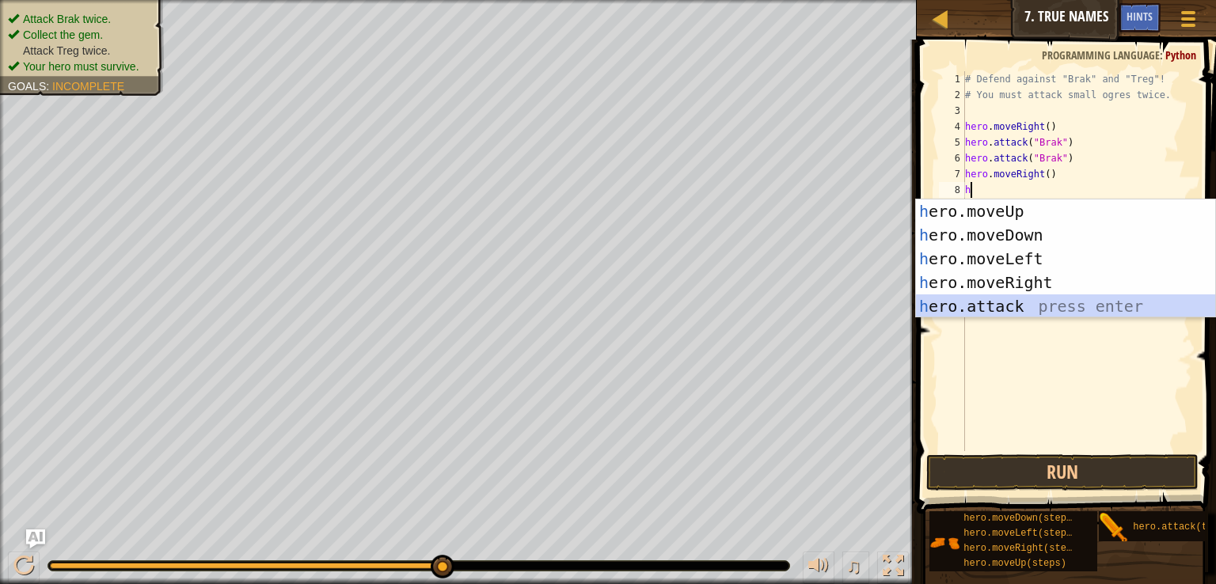
click at [996, 311] on div "h ero.moveUp press enter h ero.moveDown press enter h ero.moveLeft press enter …" at bounding box center [1065, 282] width 299 height 166
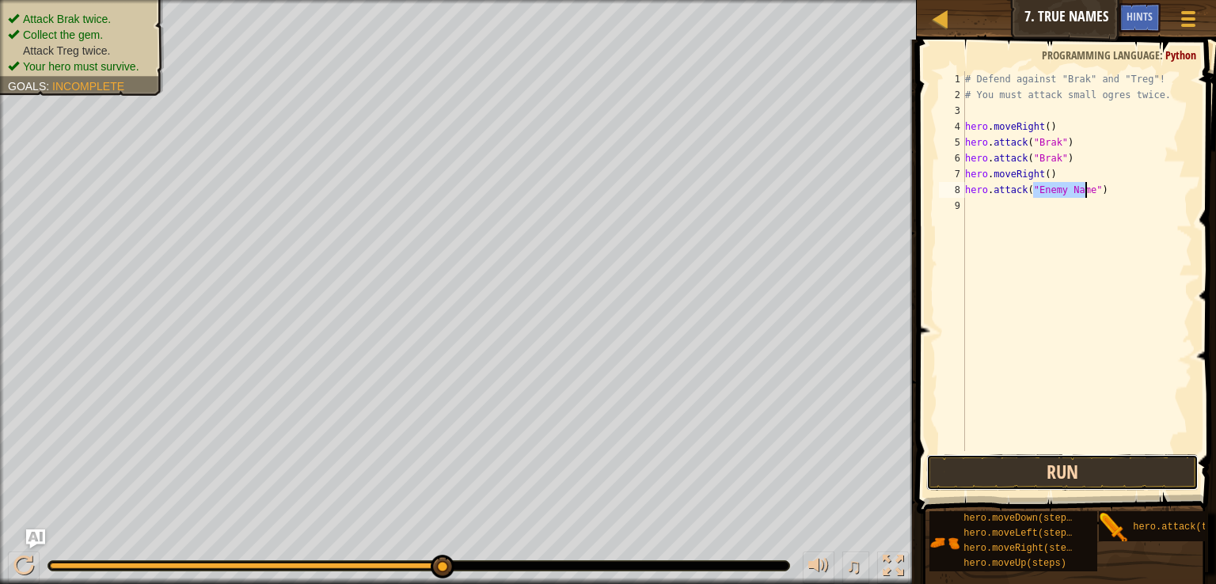
click at [1029, 487] on button "Run" at bounding box center [1062, 472] width 272 height 36
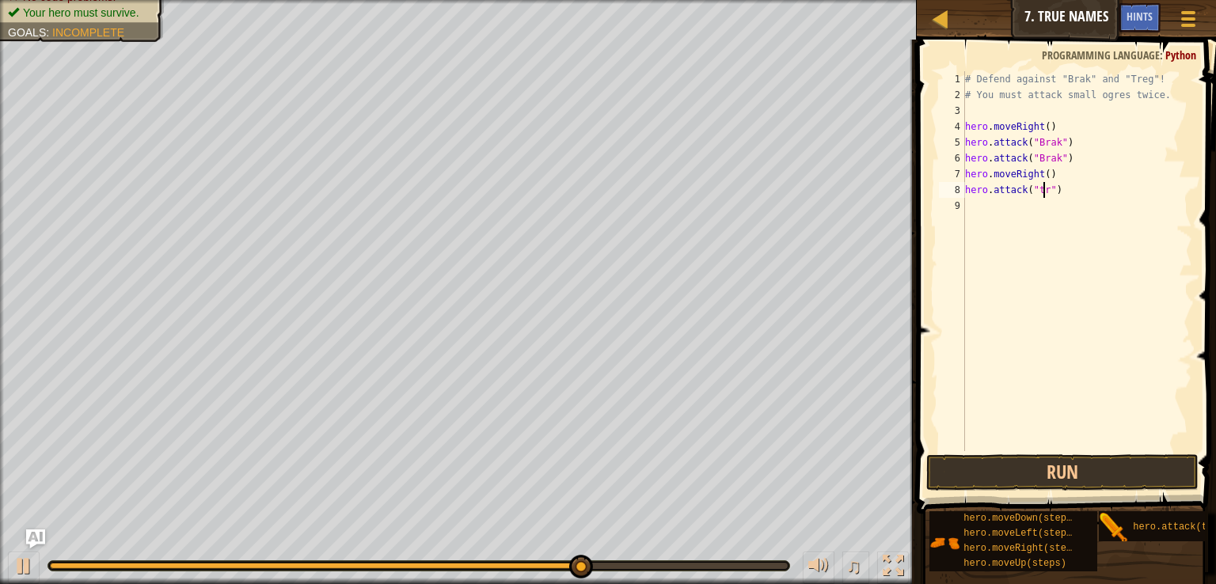
scroll to position [7, 6]
click at [1039, 463] on button "Run" at bounding box center [1062, 472] width 272 height 36
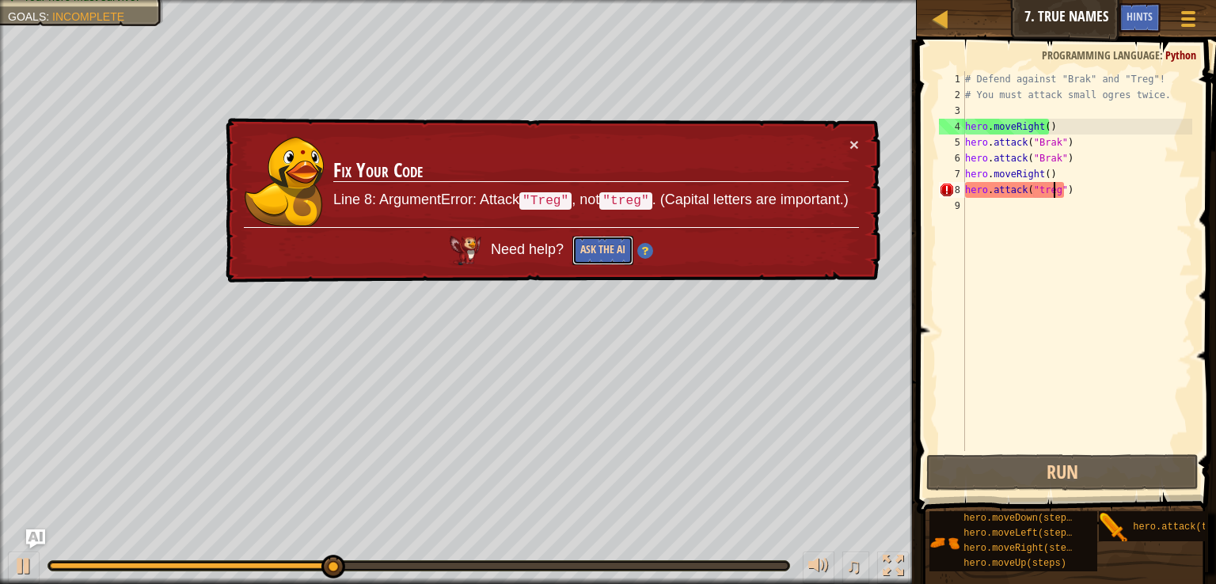
click at [594, 245] on button "Ask the AI" at bounding box center [602, 250] width 61 height 29
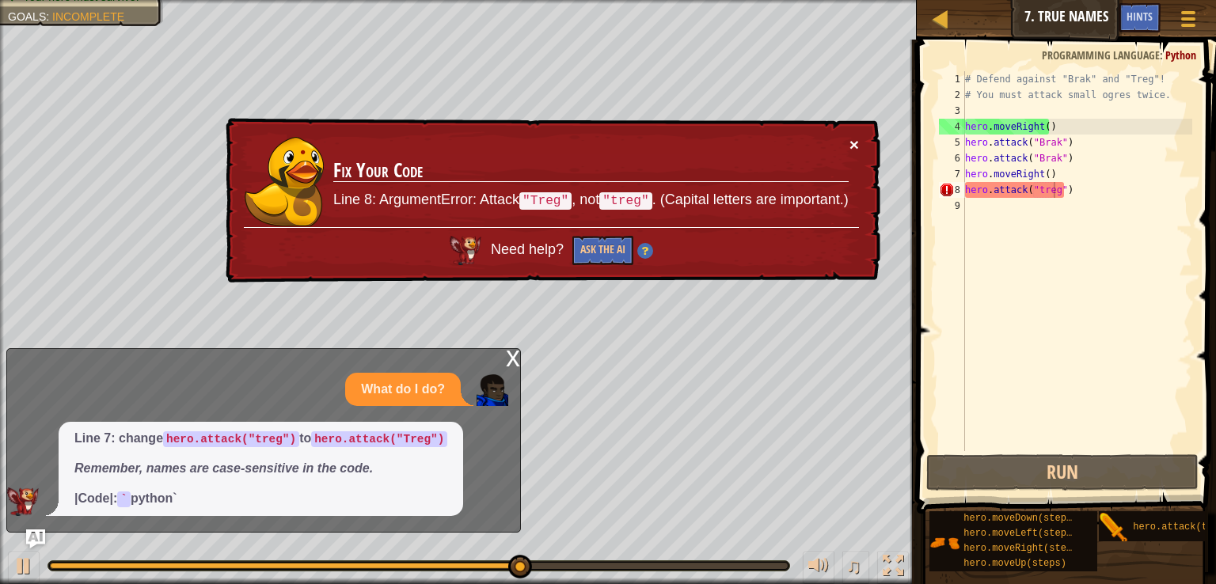
click at [857, 150] on button "×" at bounding box center [853, 144] width 9 height 17
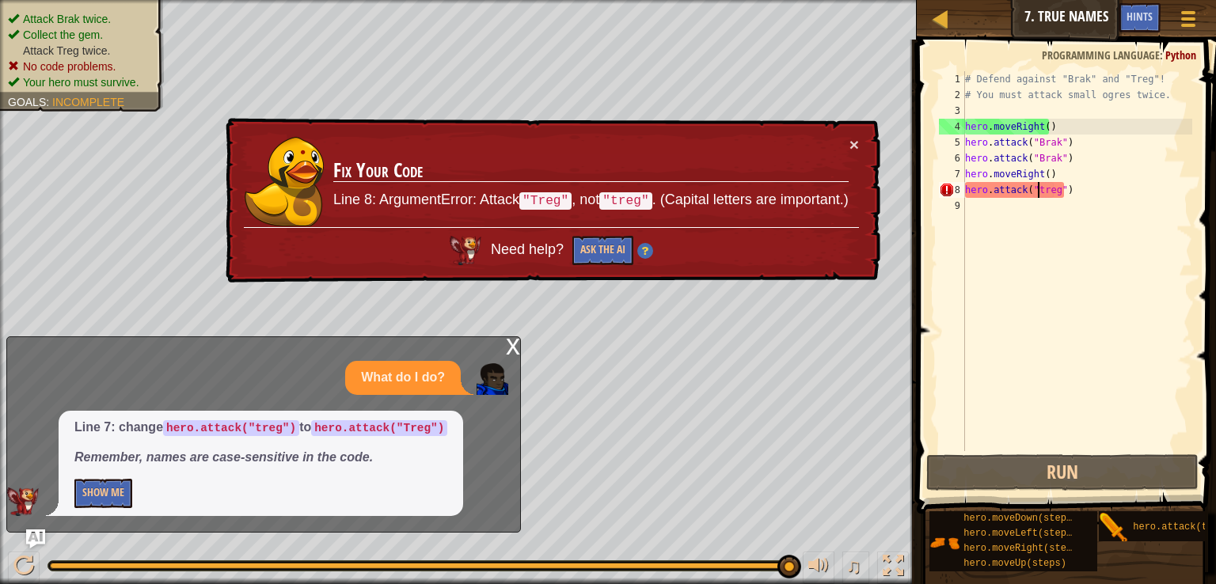
click at [1035, 188] on div "# Defend against "Brak" and "Treg"! # You must attack small ogres twice. hero .…" at bounding box center [1077, 277] width 230 height 412
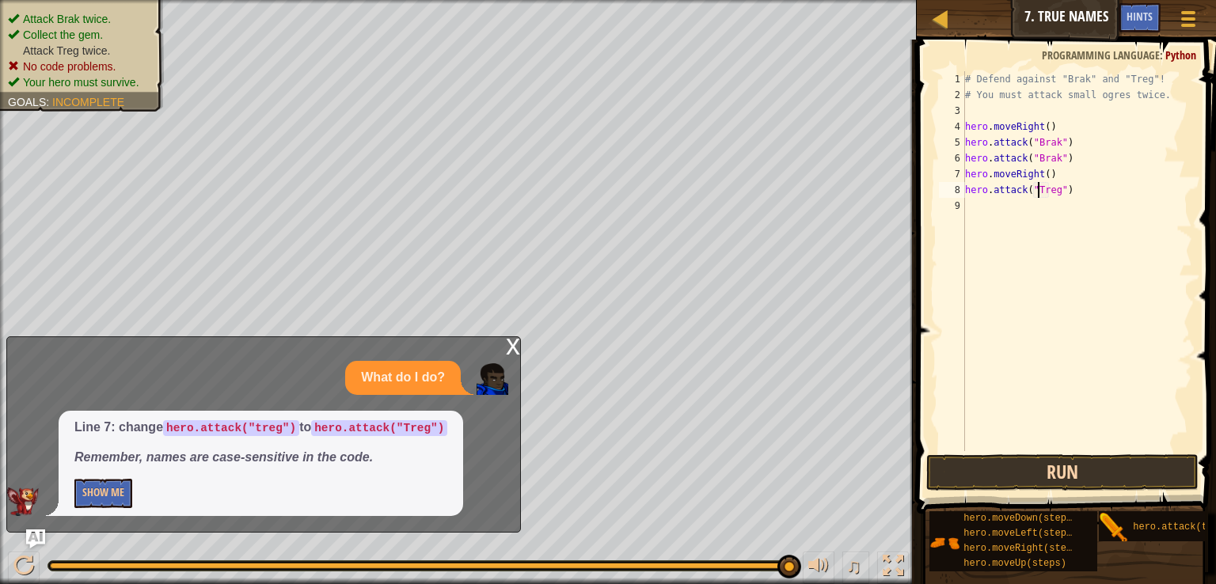
type textarea "hero.attack("Treg")"
click at [1007, 464] on button "Run" at bounding box center [1062, 472] width 272 height 36
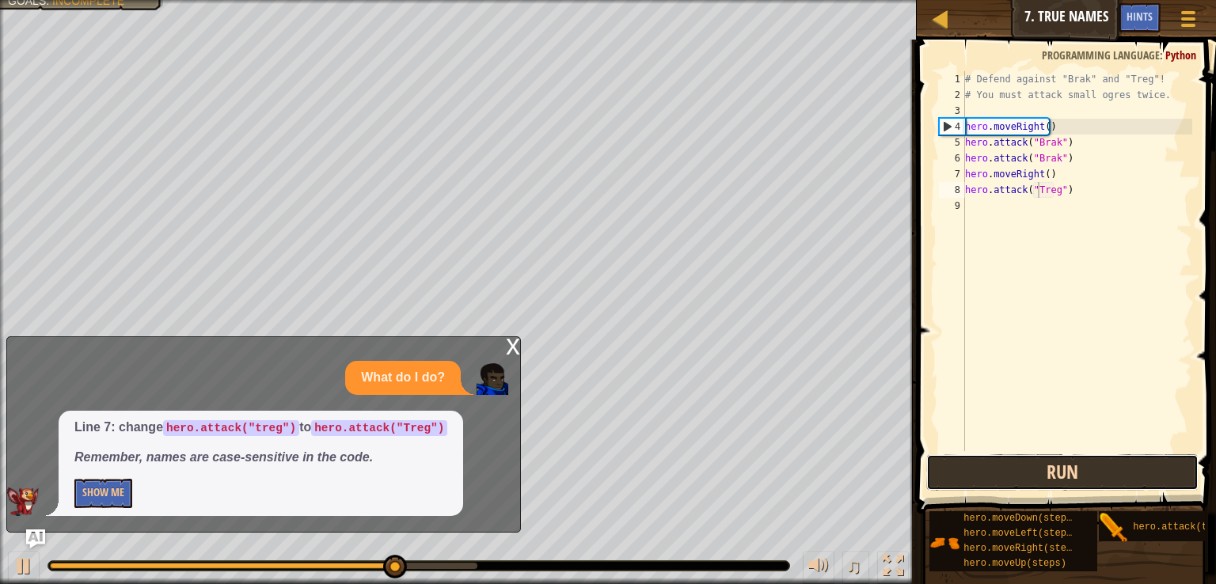
click at [1018, 471] on button "Run" at bounding box center [1062, 472] width 272 height 36
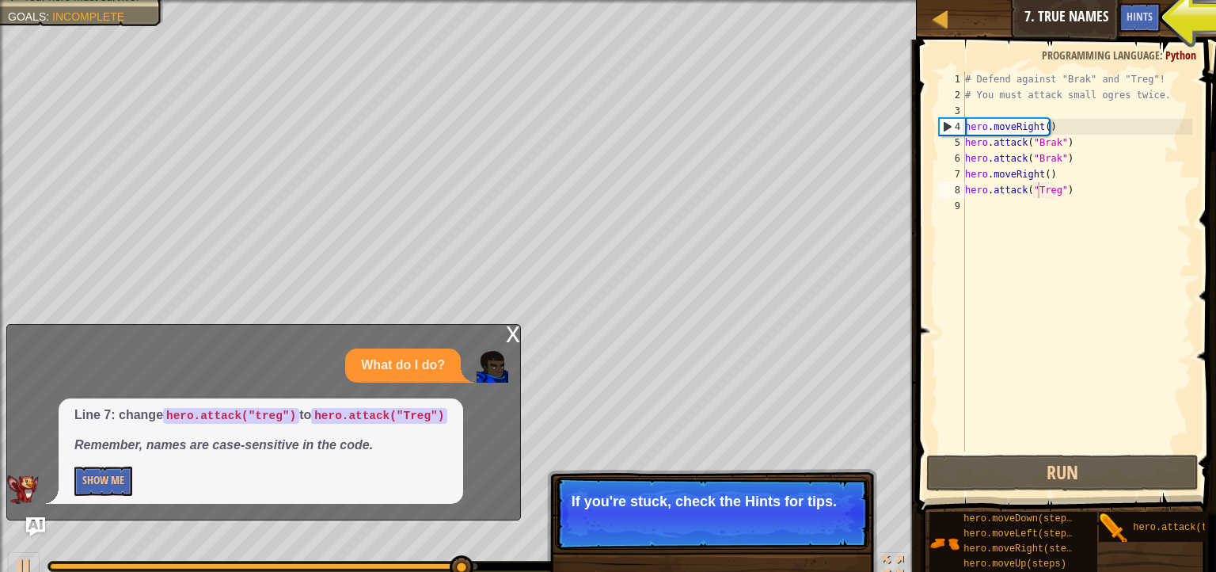
click at [95, 497] on div "Line 7: change hero.attack("treg") to hero.attack("Treg") Remember, names are c…" at bounding box center [261, 450] width 405 height 105
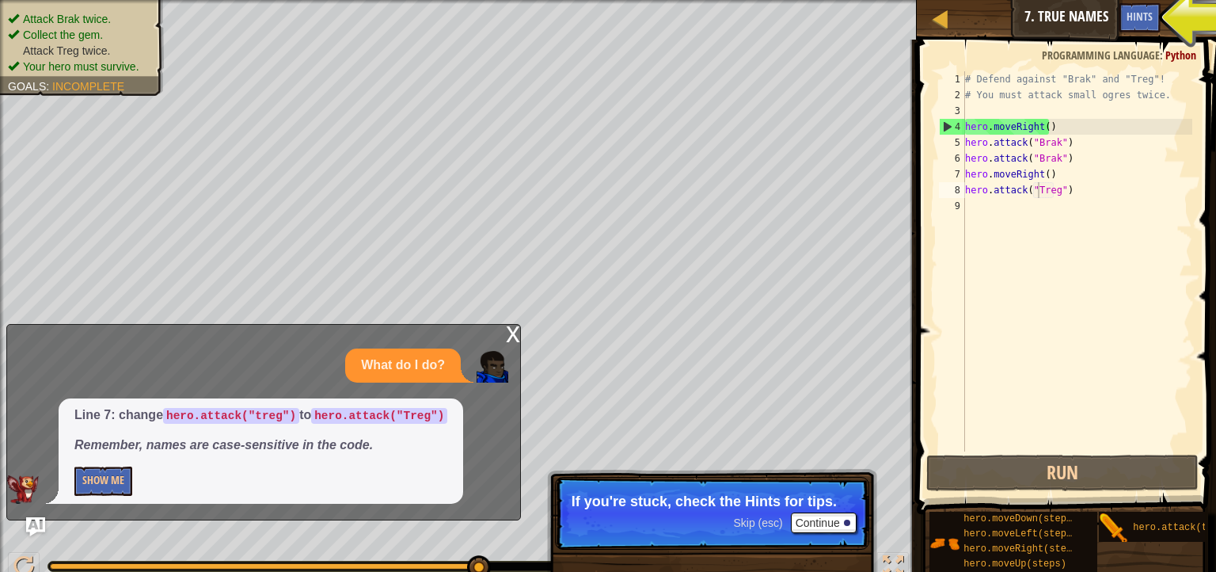
drag, startPoint x: 109, startPoint y: 491, endPoint x: 1059, endPoint y: 19, distance: 1060.6
click at [1059, 19] on div "Map Introduction to Computer Science 7. True Names Game Menu Done Hints Ask AI" at bounding box center [1066, 20] width 299 height 40
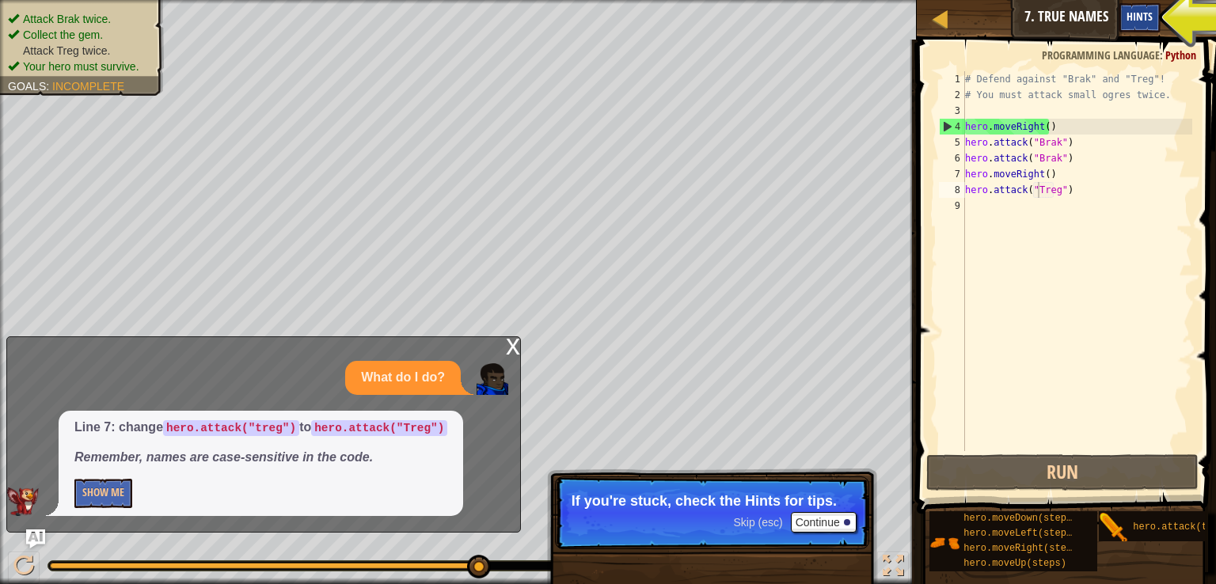
click at [1134, 18] on span "Hints" at bounding box center [1139, 16] width 26 height 15
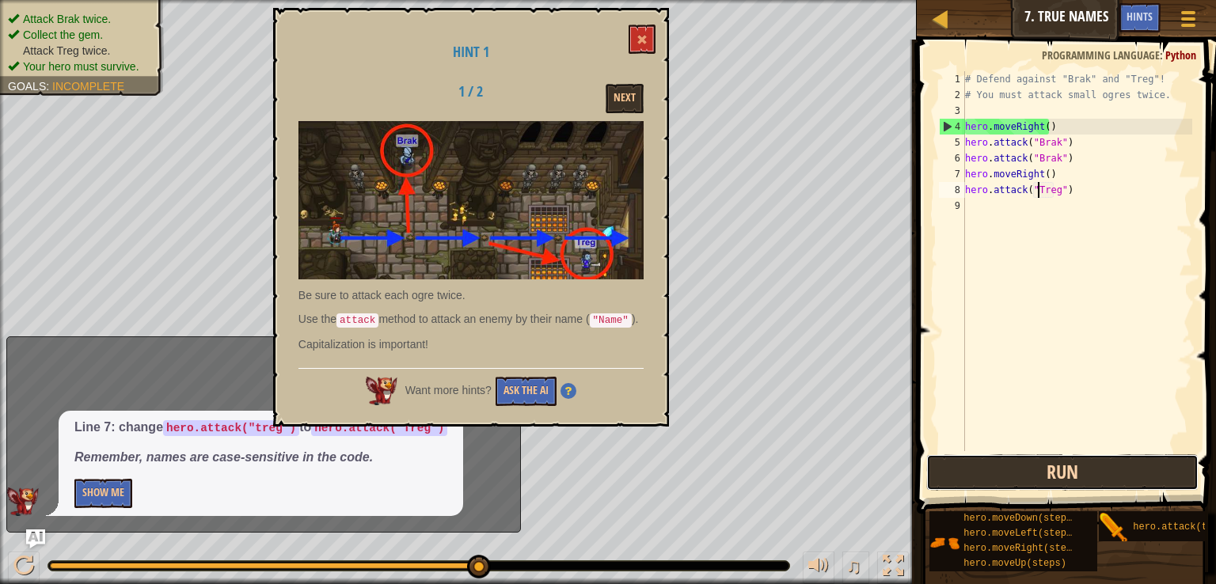
click at [987, 474] on button "Run" at bounding box center [1062, 472] width 272 height 36
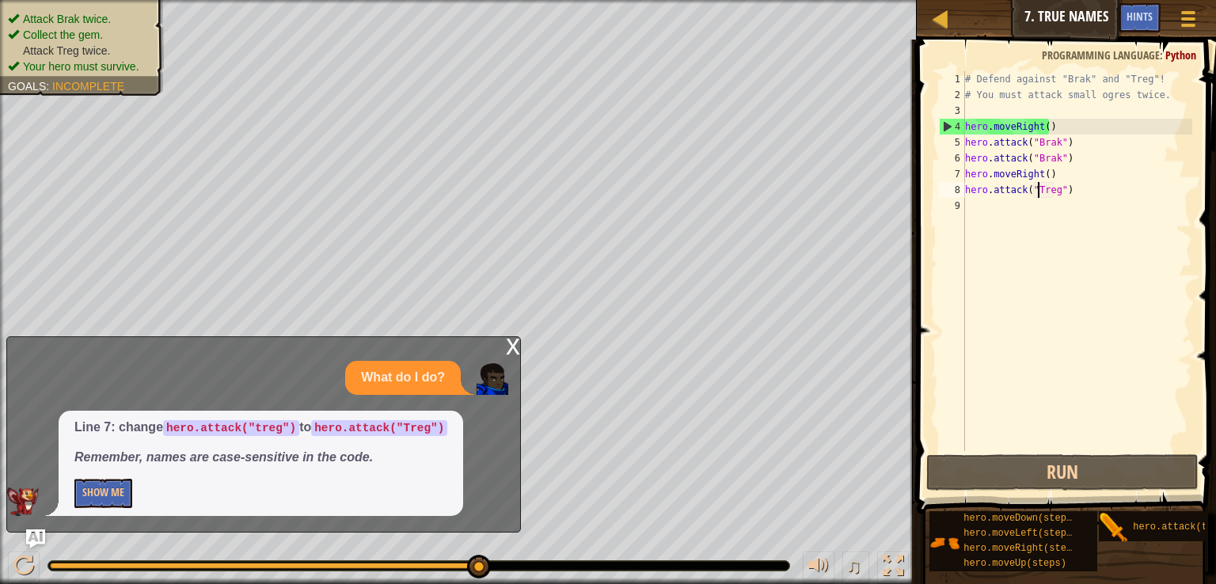
click at [514, 351] on div "x" at bounding box center [513, 345] width 14 height 16
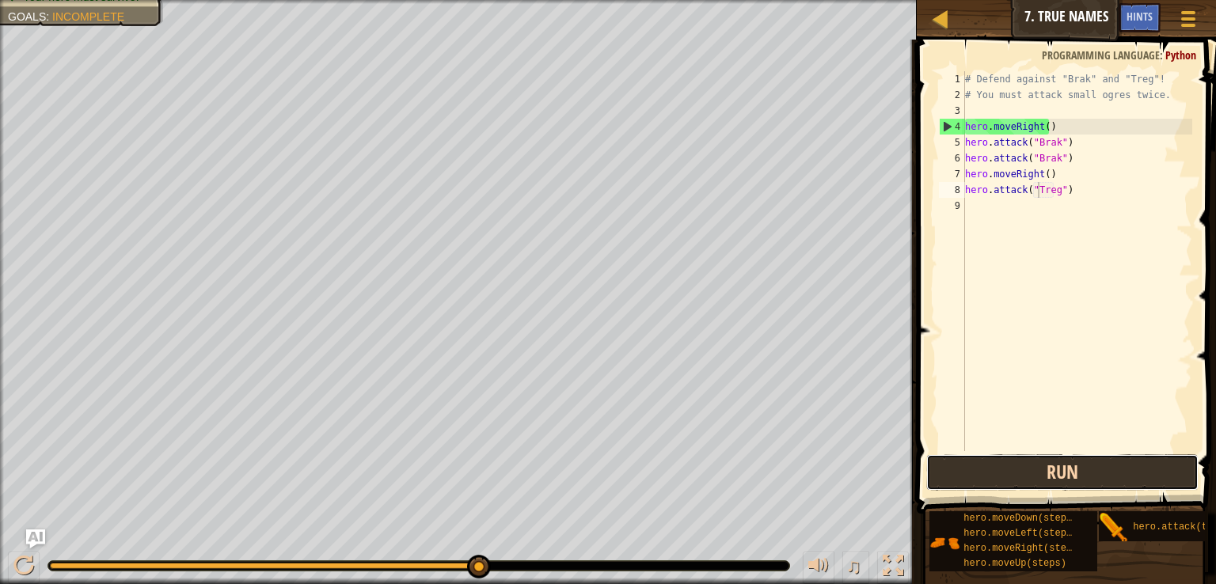
click at [1010, 462] on button "Run" at bounding box center [1062, 472] width 272 height 36
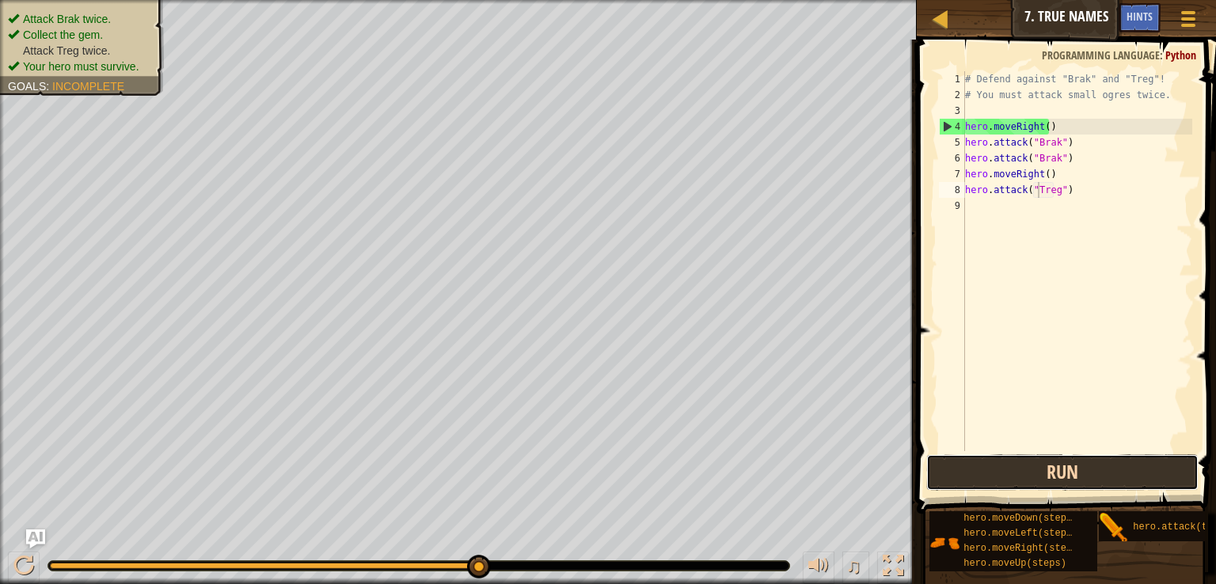
click at [981, 471] on button "Run" at bounding box center [1062, 472] width 272 height 36
click at [1006, 214] on div "# Defend against "Brak" and "Treg"! # You must attack small ogres twice. hero .…" at bounding box center [1077, 277] width 230 height 412
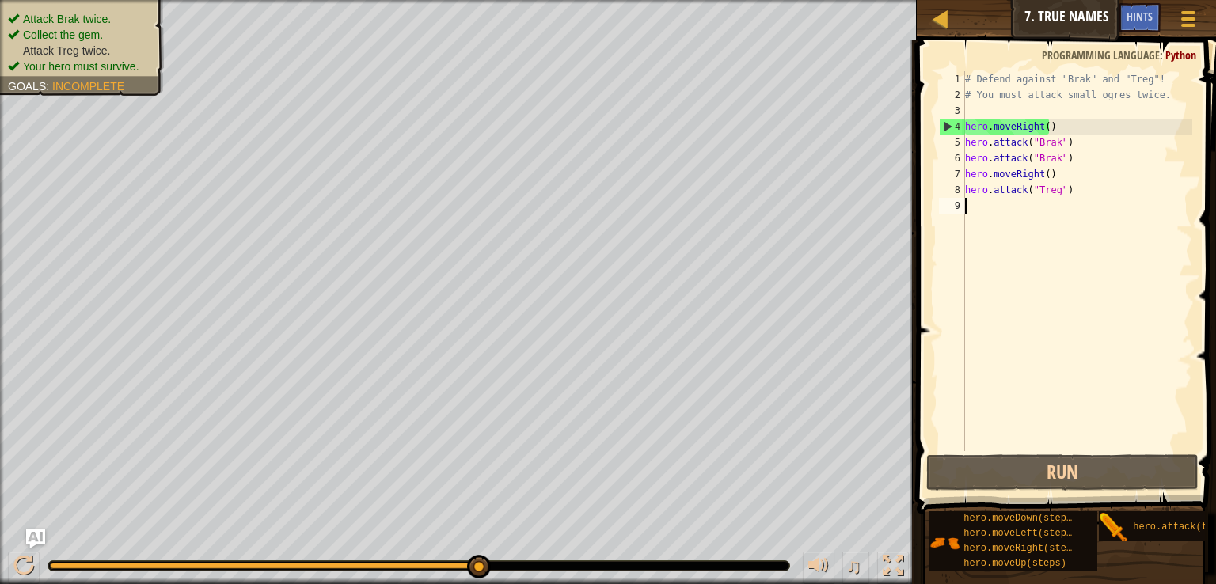
scroll to position [7, 0]
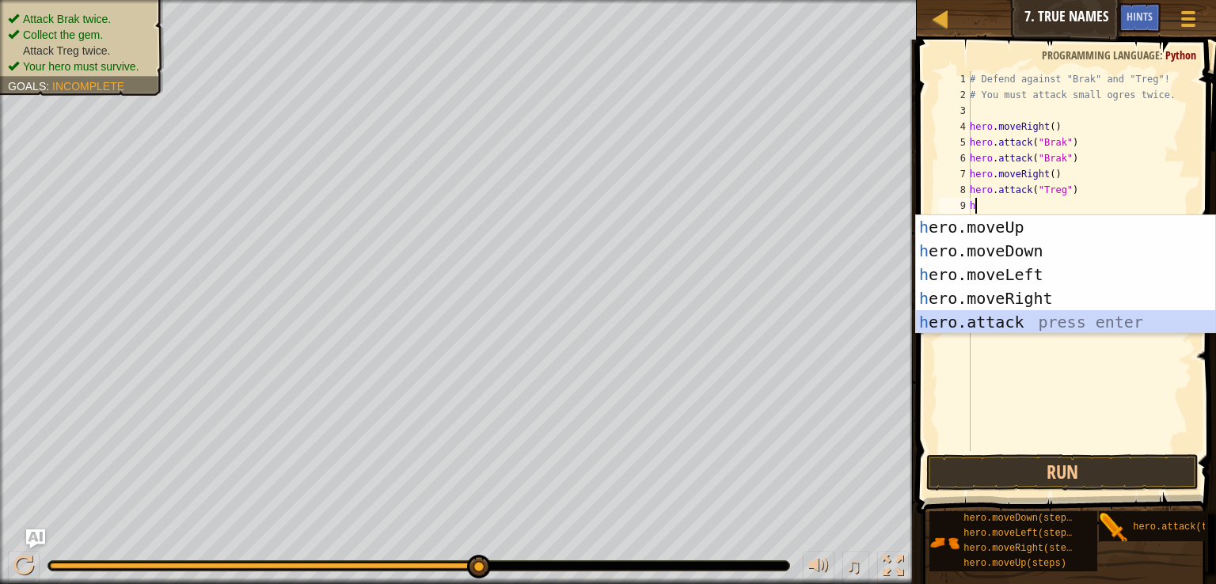
click at [1033, 323] on div "h ero.moveUp press enter h ero.moveDown press enter h ero.moveLeft press enter …" at bounding box center [1065, 298] width 299 height 166
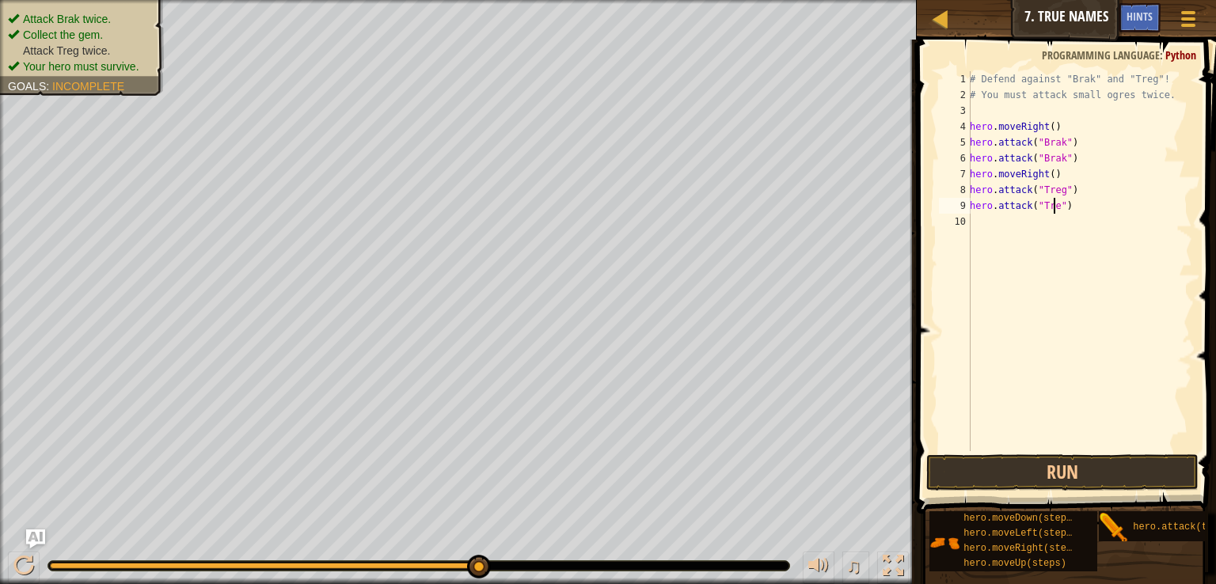
type textarea "hero.attack("Treg")"
click at [1022, 479] on button "Run" at bounding box center [1062, 472] width 272 height 36
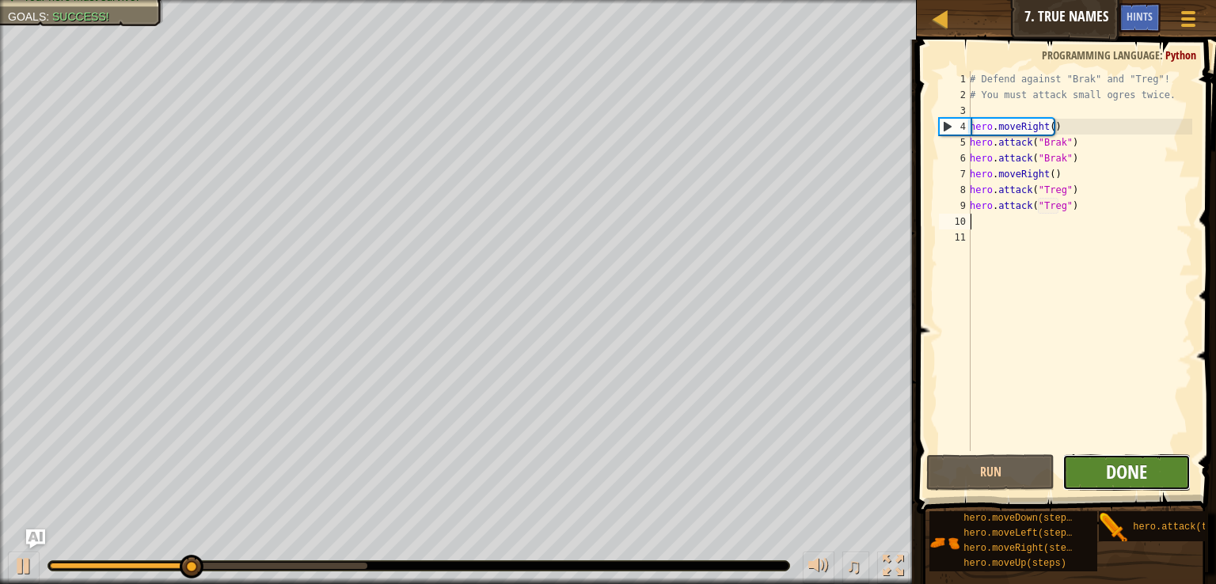
click at [1122, 472] on span "Done" at bounding box center [1126, 471] width 41 height 25
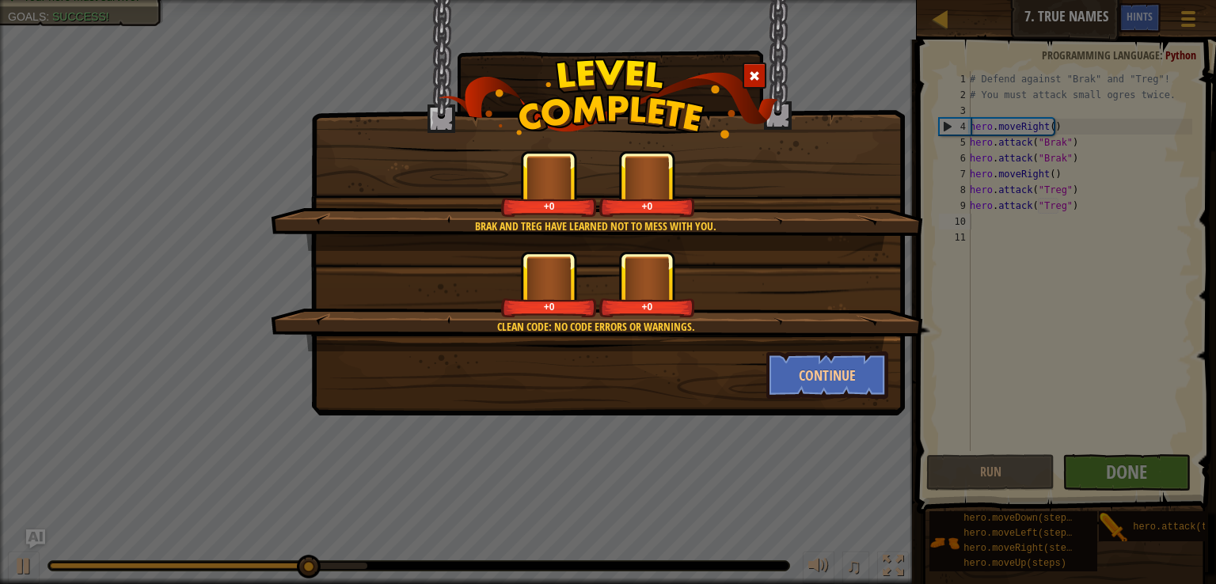
click at [788, 317] on div "+0 +0" at bounding box center [598, 284] width 614 height 66
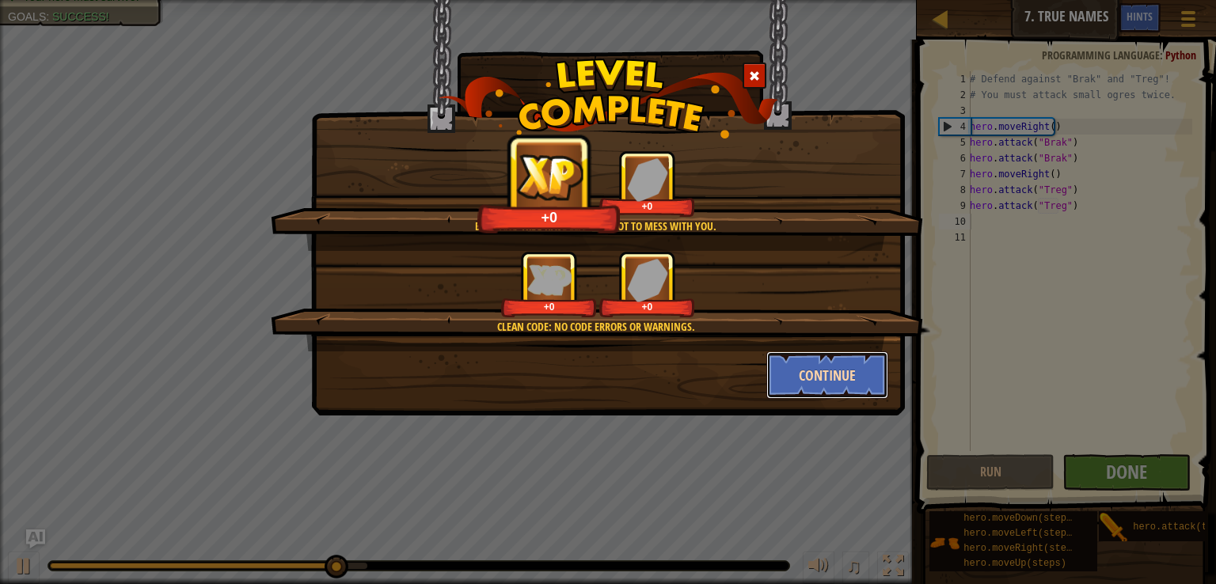
click at [782, 371] on button "Continue" at bounding box center [827, 374] width 123 height 47
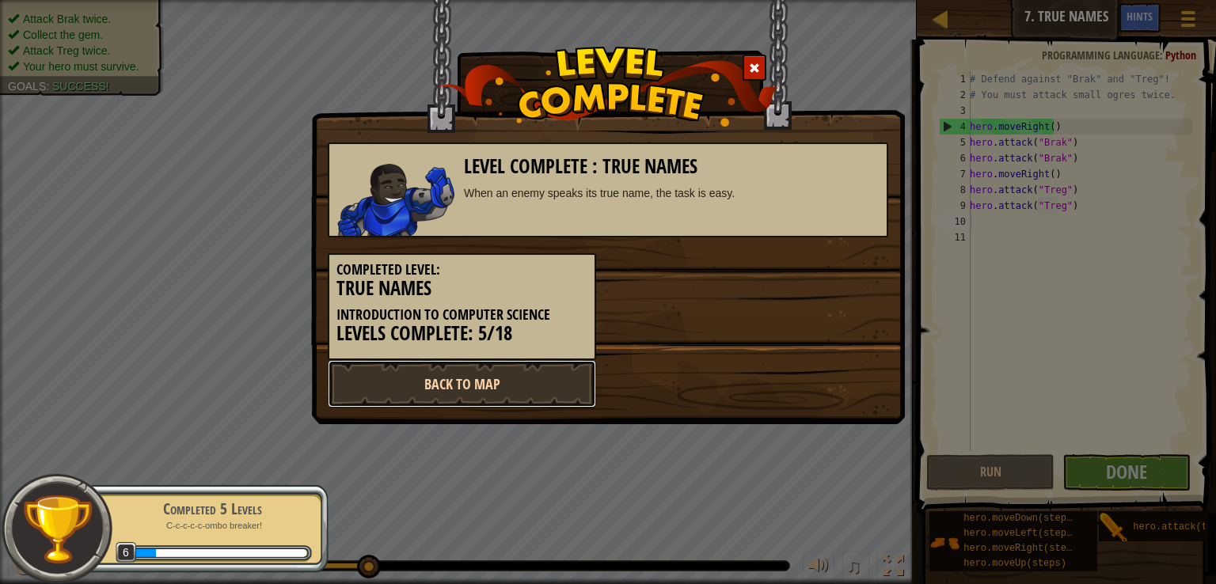
click at [526, 378] on link "Back to Map" at bounding box center [462, 383] width 268 height 47
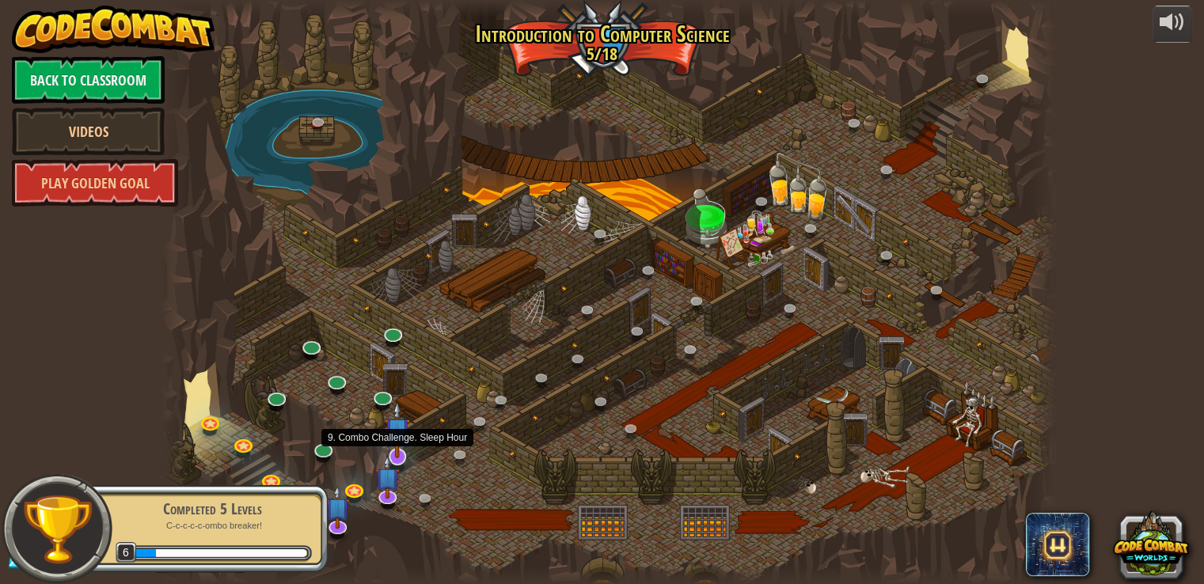
click at [408, 450] on img at bounding box center [397, 429] width 25 height 57
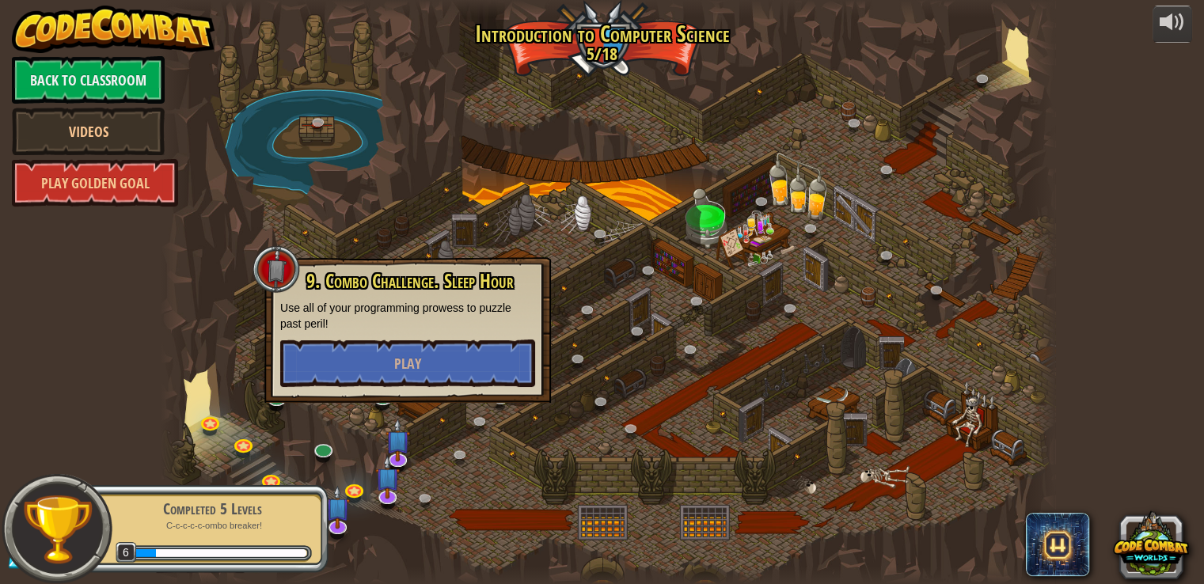
click at [414, 517] on div at bounding box center [608, 292] width 894 height 584
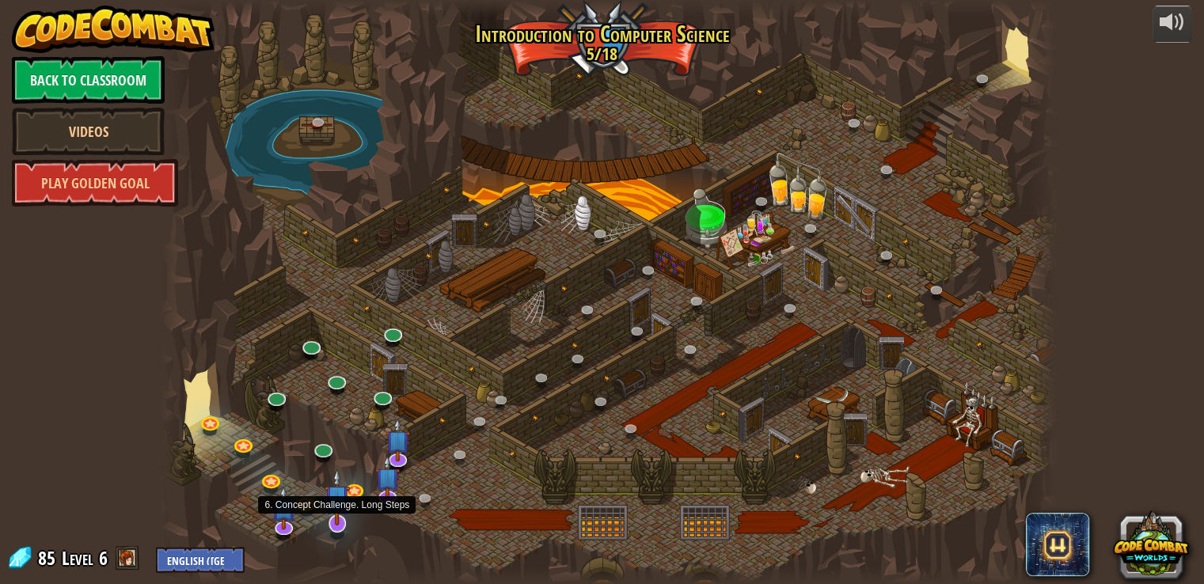
click at [332, 520] on img at bounding box center [337, 497] width 25 height 57
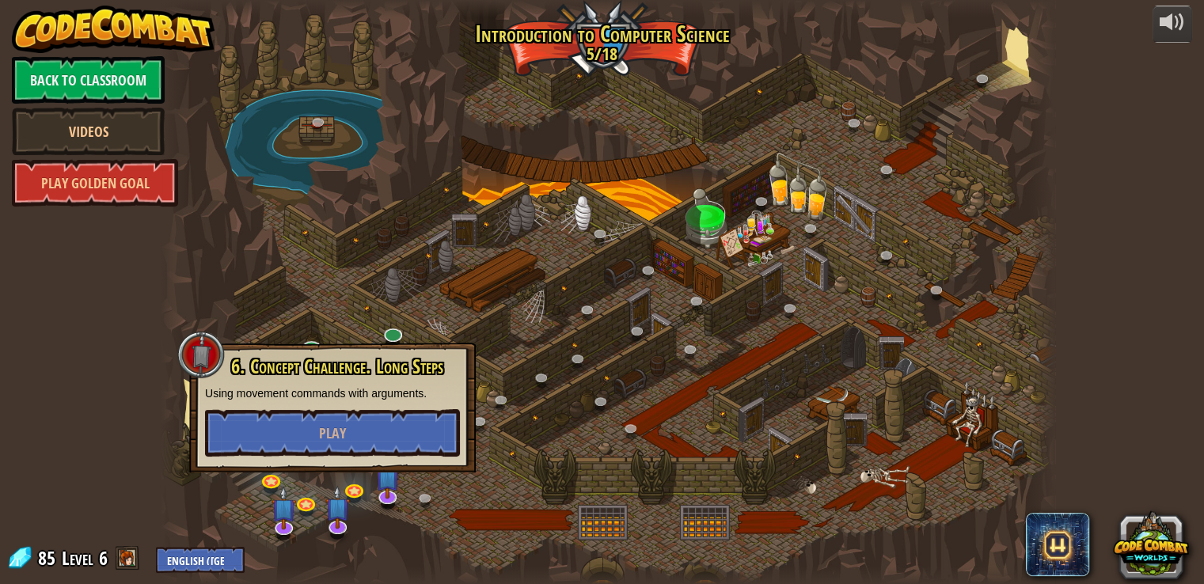
click at [393, 535] on div at bounding box center [608, 292] width 894 height 584
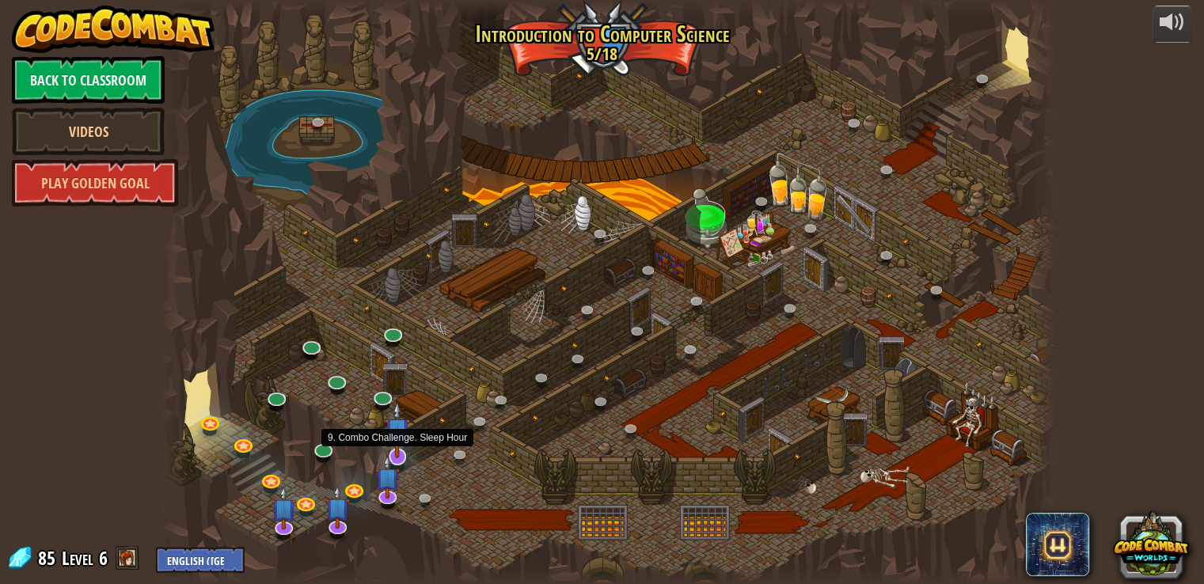
click at [399, 444] on img at bounding box center [397, 429] width 25 height 57
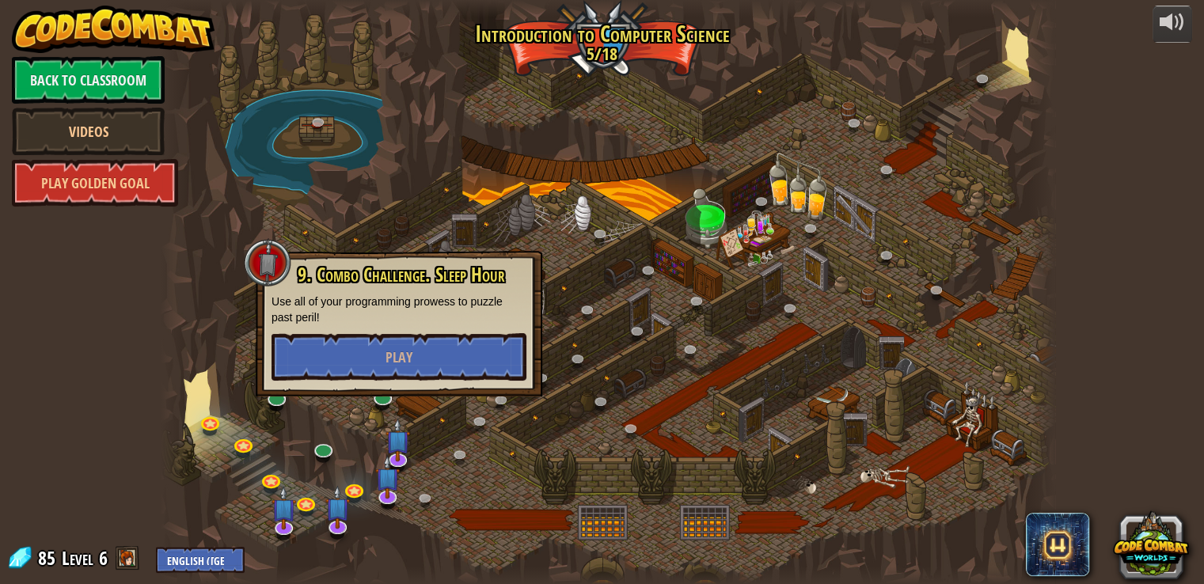
click at [516, 453] on div at bounding box center [608, 292] width 894 height 584
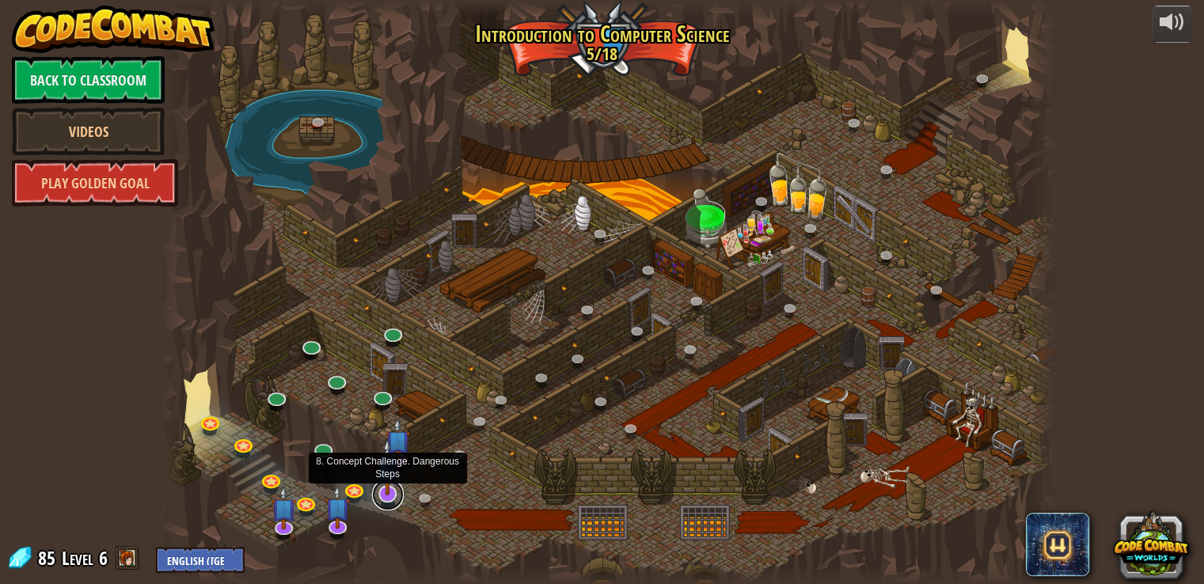
click at [386, 496] on link at bounding box center [388, 495] width 32 height 32
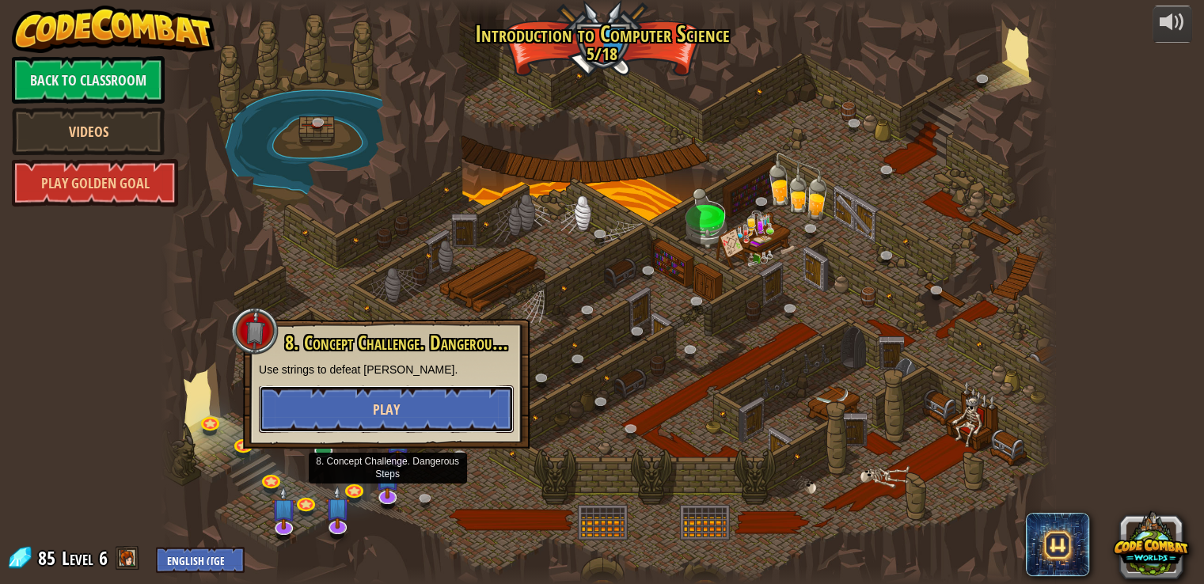
click at [417, 423] on button "Play" at bounding box center [386, 409] width 255 height 47
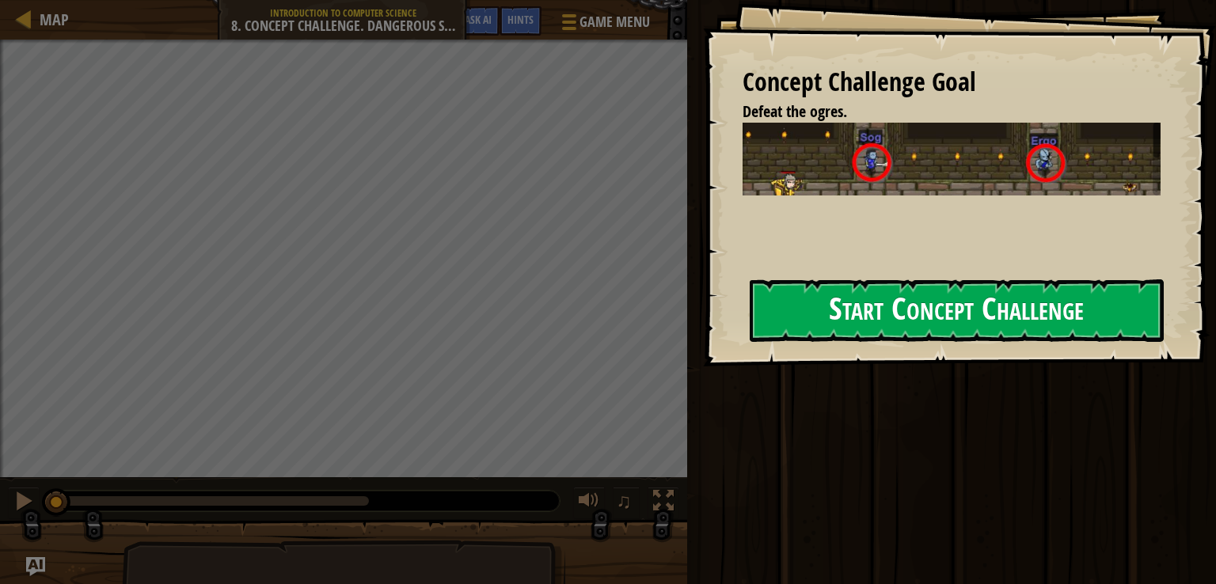
click at [910, 324] on button "Start Concept Challenge" at bounding box center [957, 310] width 414 height 63
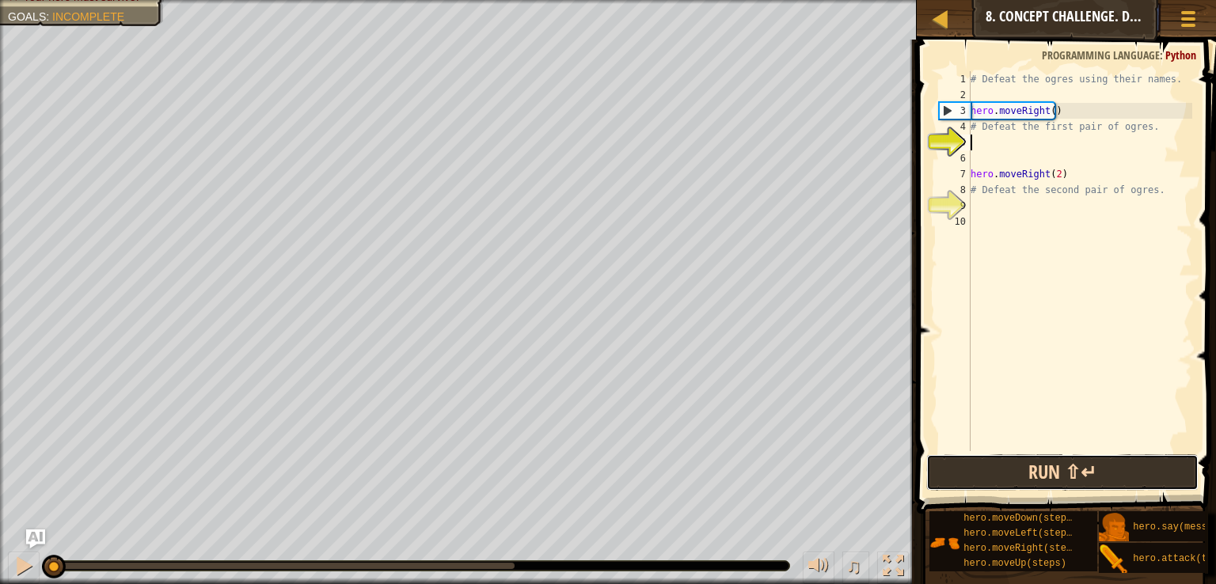
click at [986, 466] on button "Run ⇧↵" at bounding box center [1062, 472] width 272 height 36
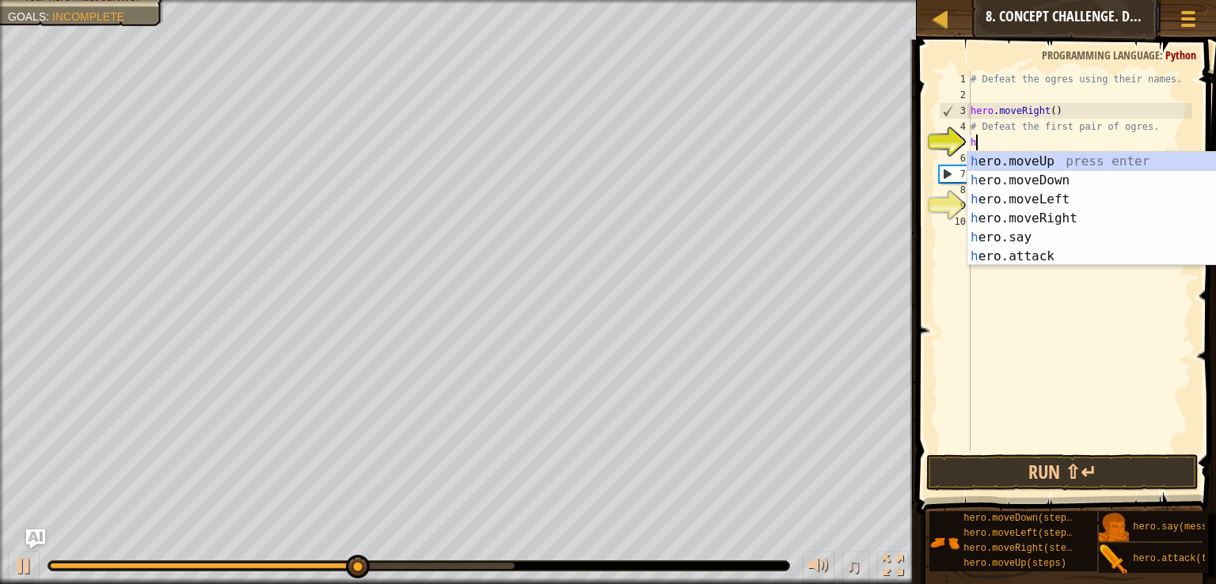
scroll to position [7, 0]
click at [1063, 251] on div "h ero.moveUp press enter h ero.moveDown press enter h ero.moveLeft press enter …" at bounding box center [1116, 228] width 299 height 152
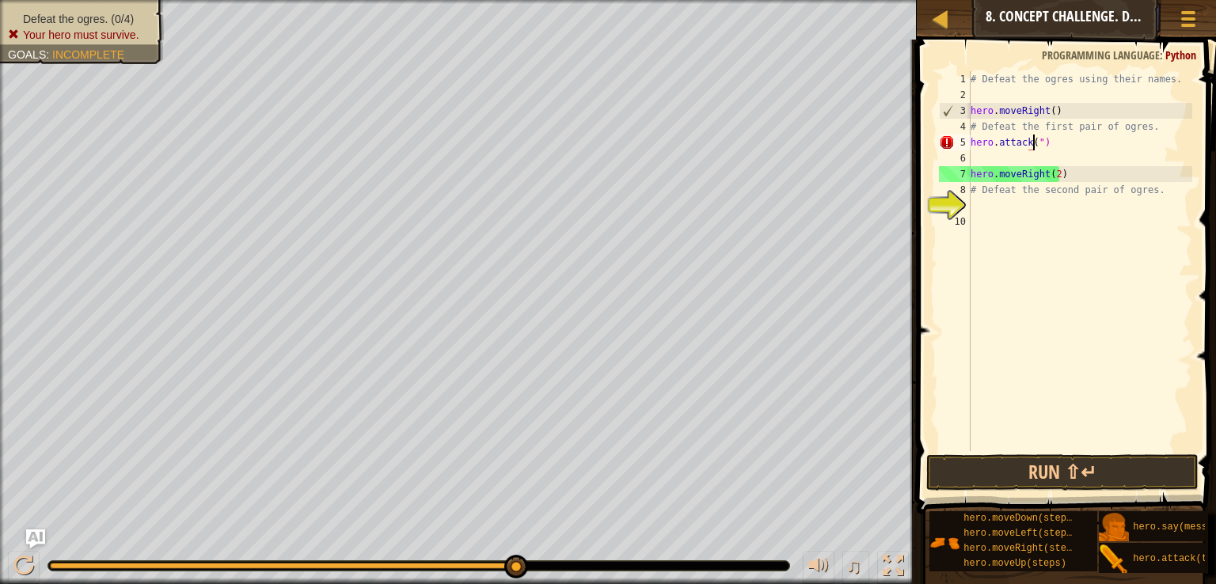
scroll to position [7, 5]
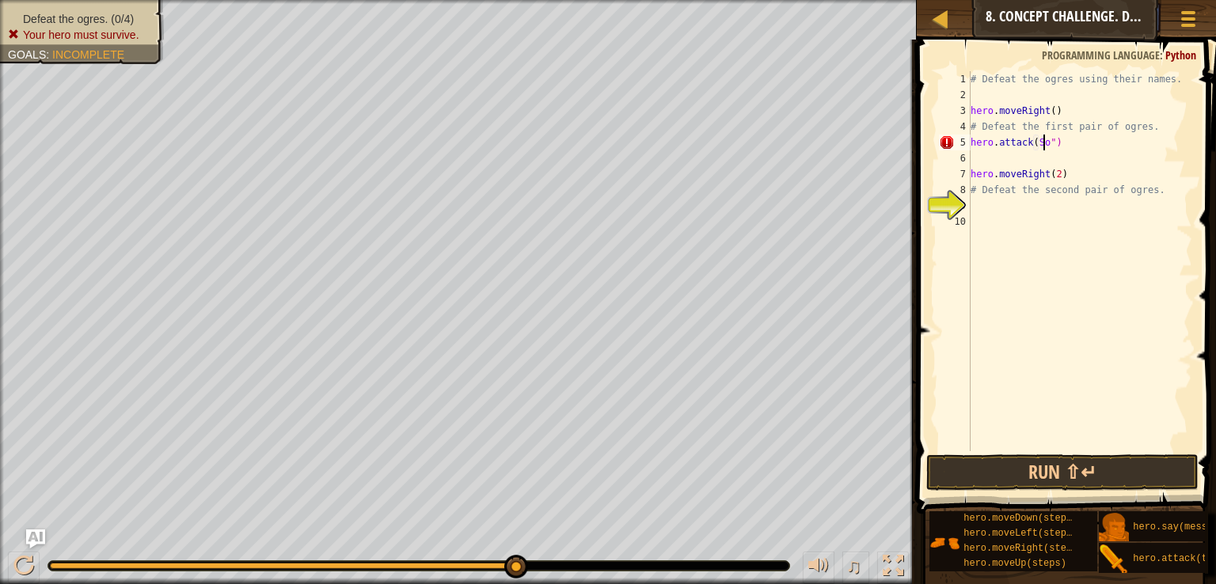
type textarea "hero.attack(Sog")"
click at [1018, 157] on div "# Defeat the ogres using their names. hero . moveRight ( ) # Defeat the first p…" at bounding box center [1079, 277] width 225 height 412
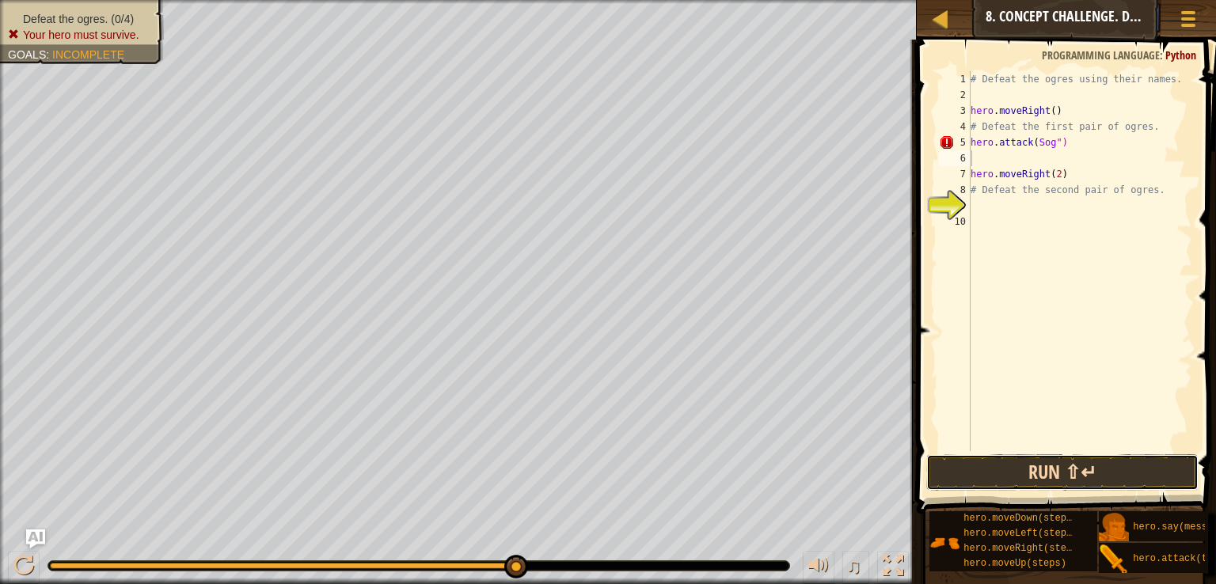
click at [1005, 466] on button "Run ⇧↵" at bounding box center [1062, 472] width 272 height 36
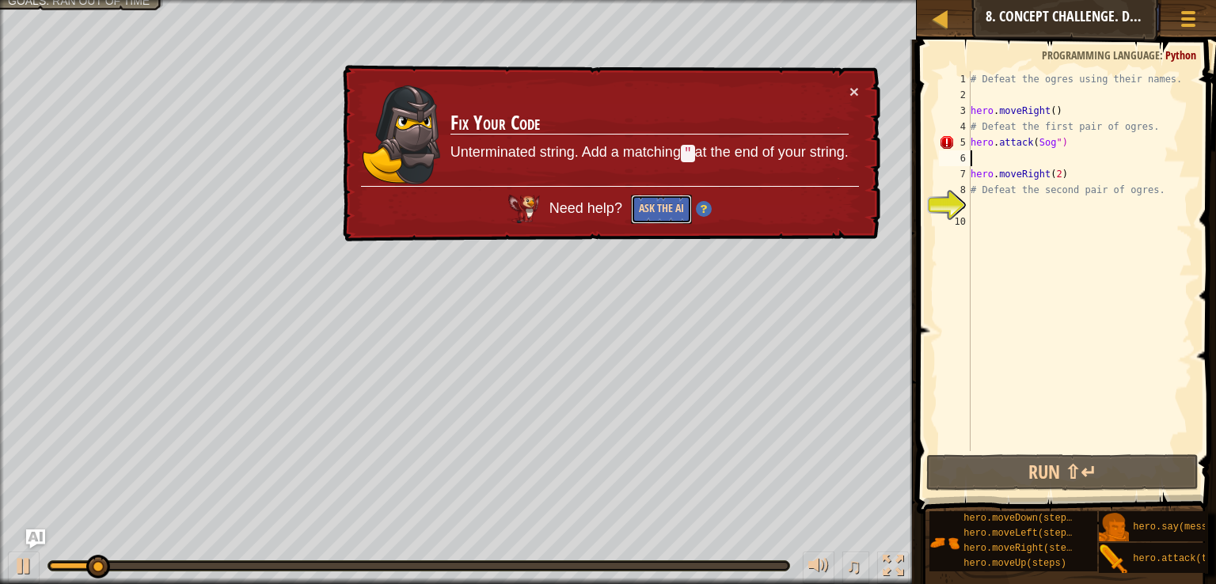
click at [668, 216] on button "Ask the AI" at bounding box center [661, 209] width 61 height 29
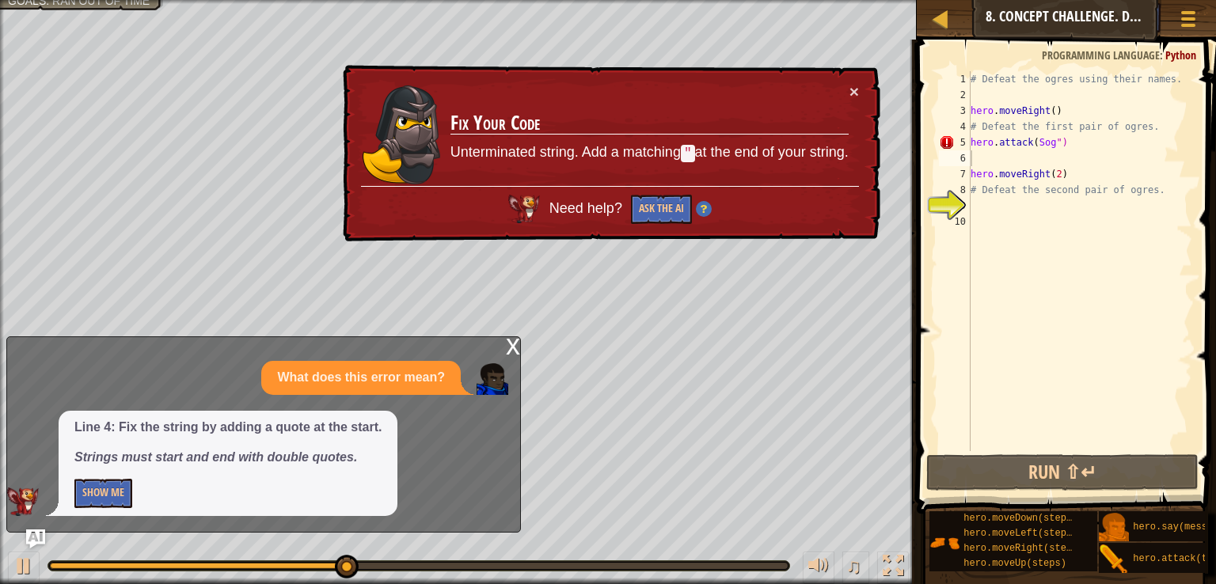
click at [859, 90] on div "× Fix Your Code Unterminated string. Add a matching " at the end of your string…" at bounding box center [610, 153] width 541 height 177
click at [849, 92] on button "×" at bounding box center [853, 91] width 9 height 17
